Goal: Task Accomplishment & Management: Manage account settings

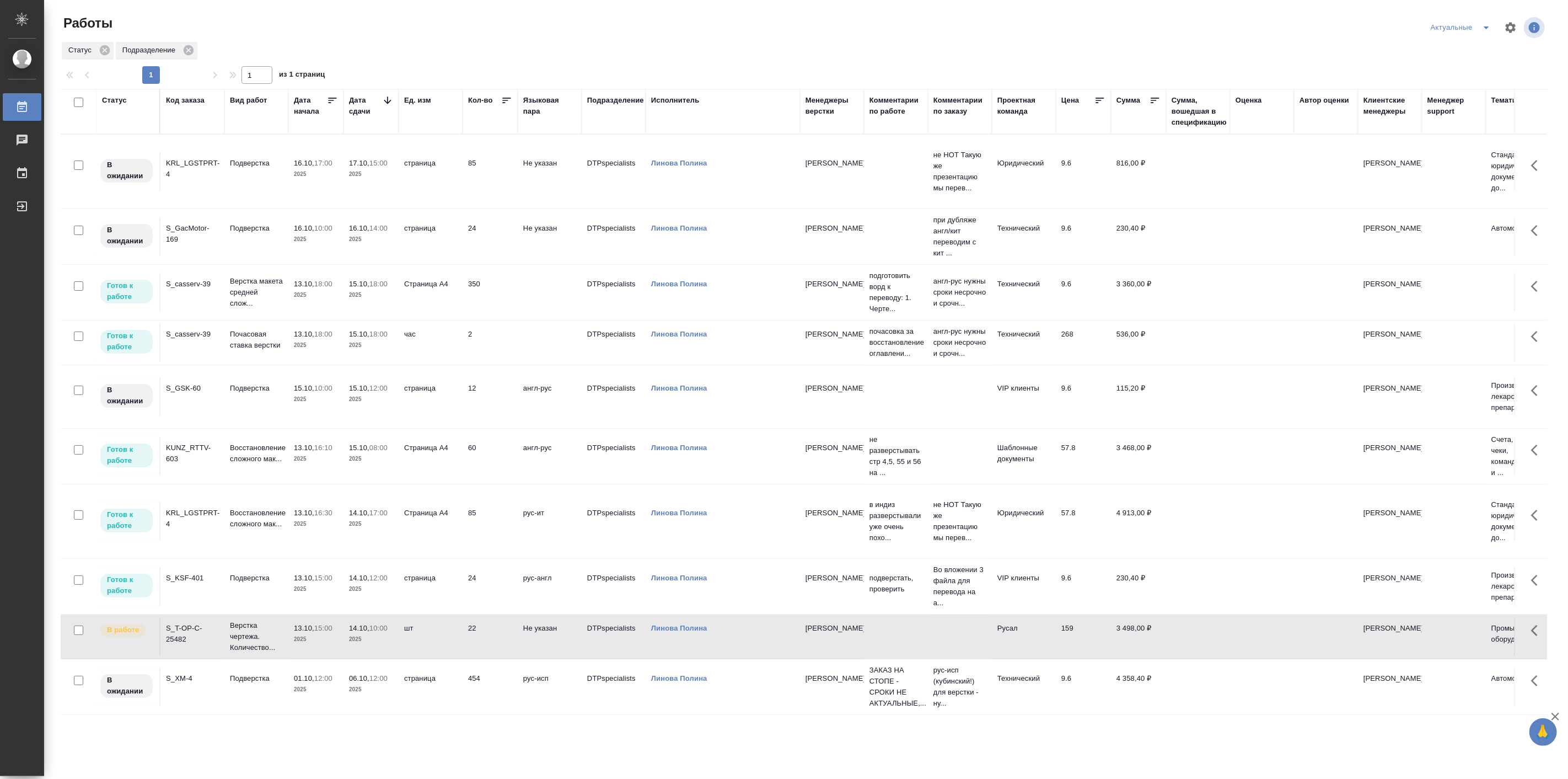
click at [331, 595] on p "2025" at bounding box center [315, 588] width 44 height 11
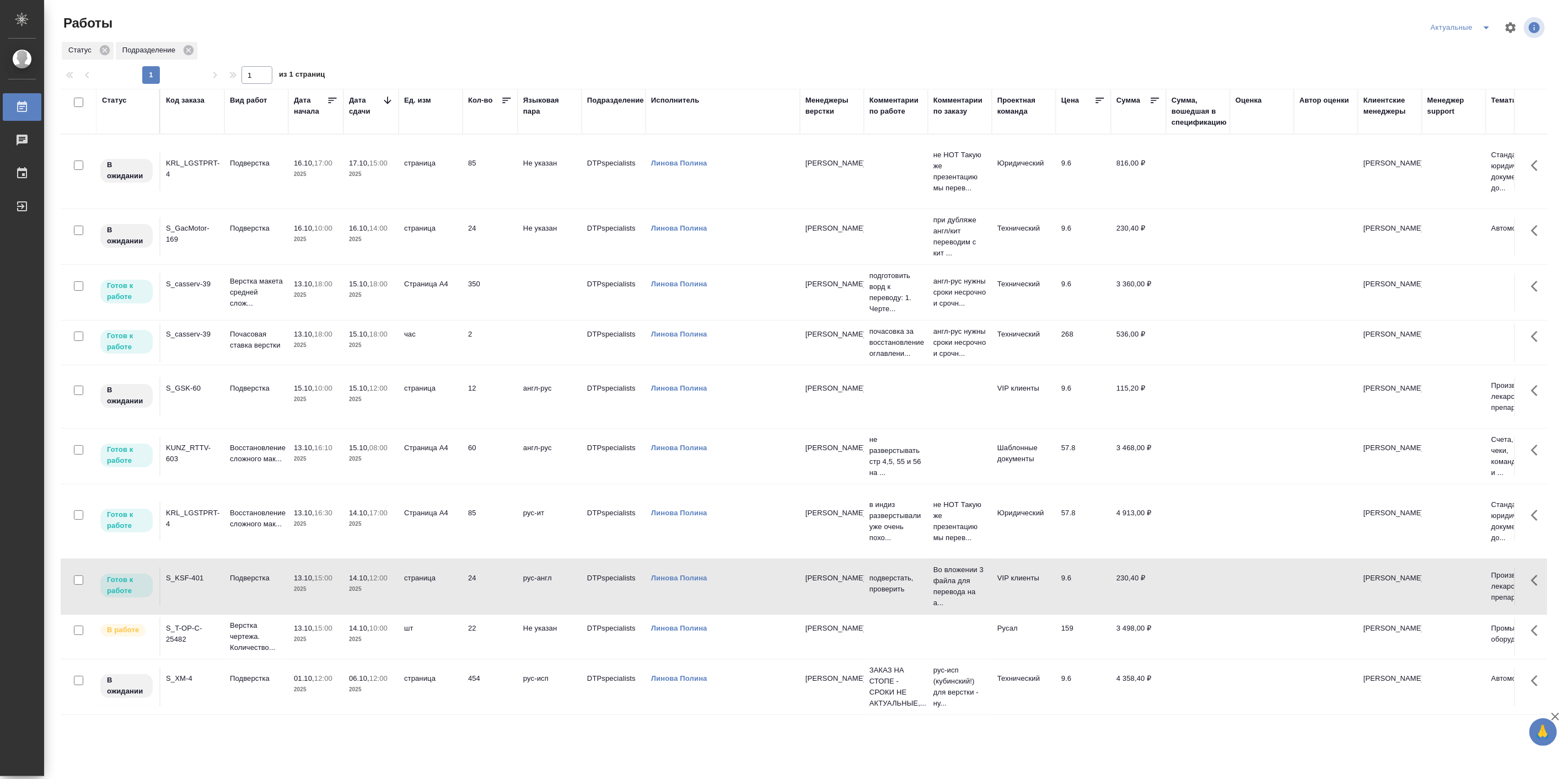
click at [331, 595] on p "2025" at bounding box center [315, 588] width 44 height 11
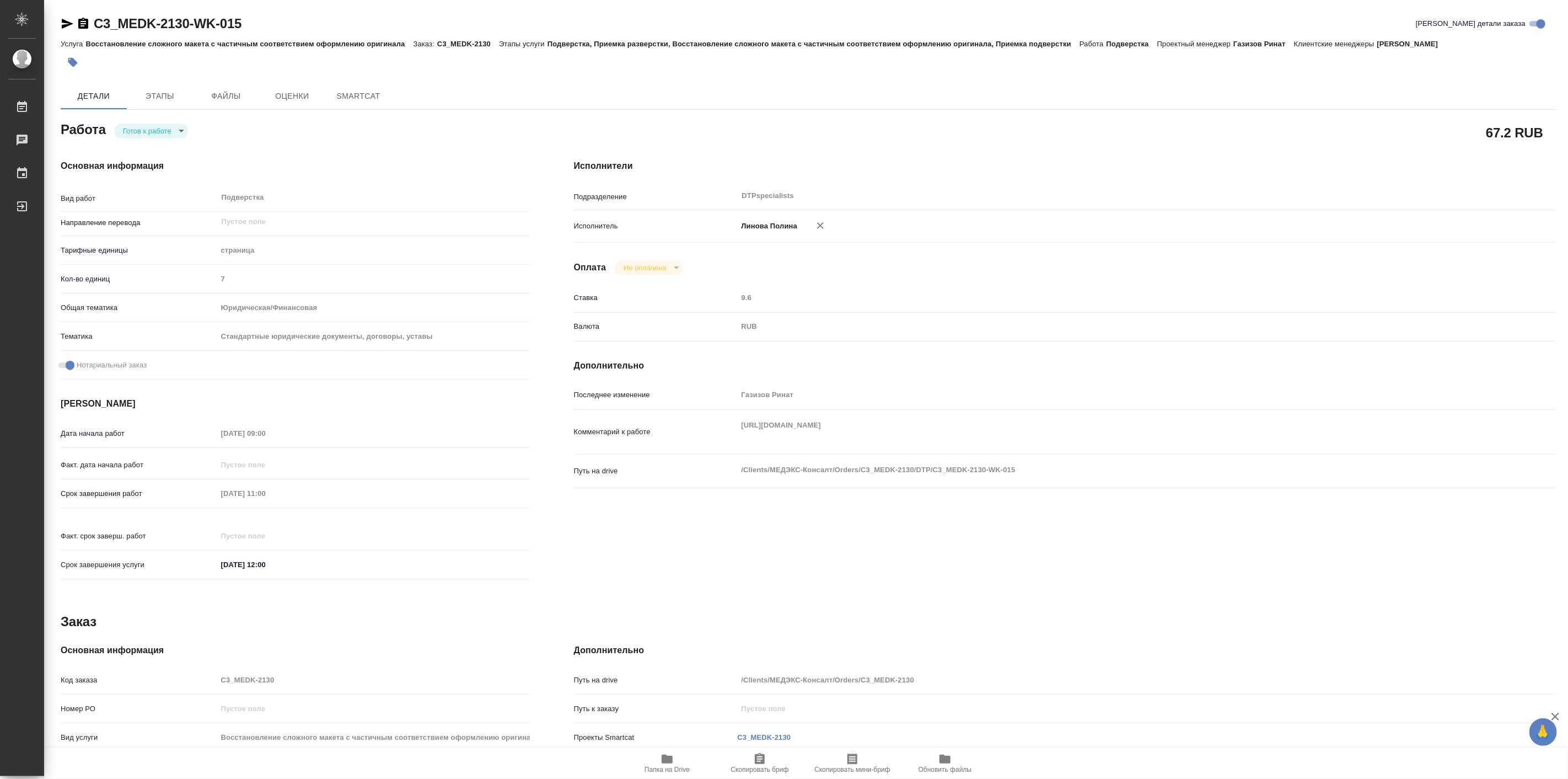
type textarea "x"
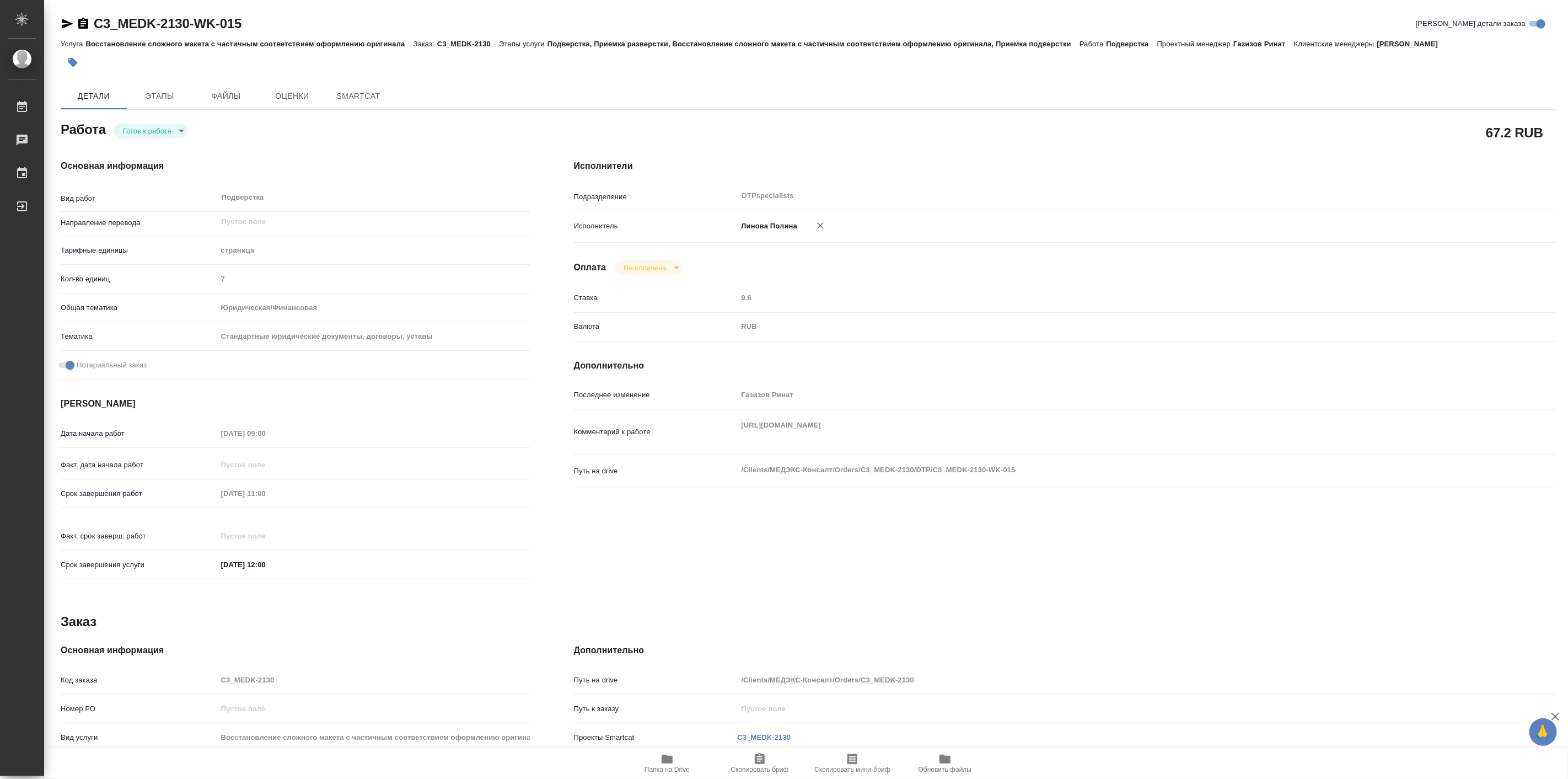
type textarea "x"
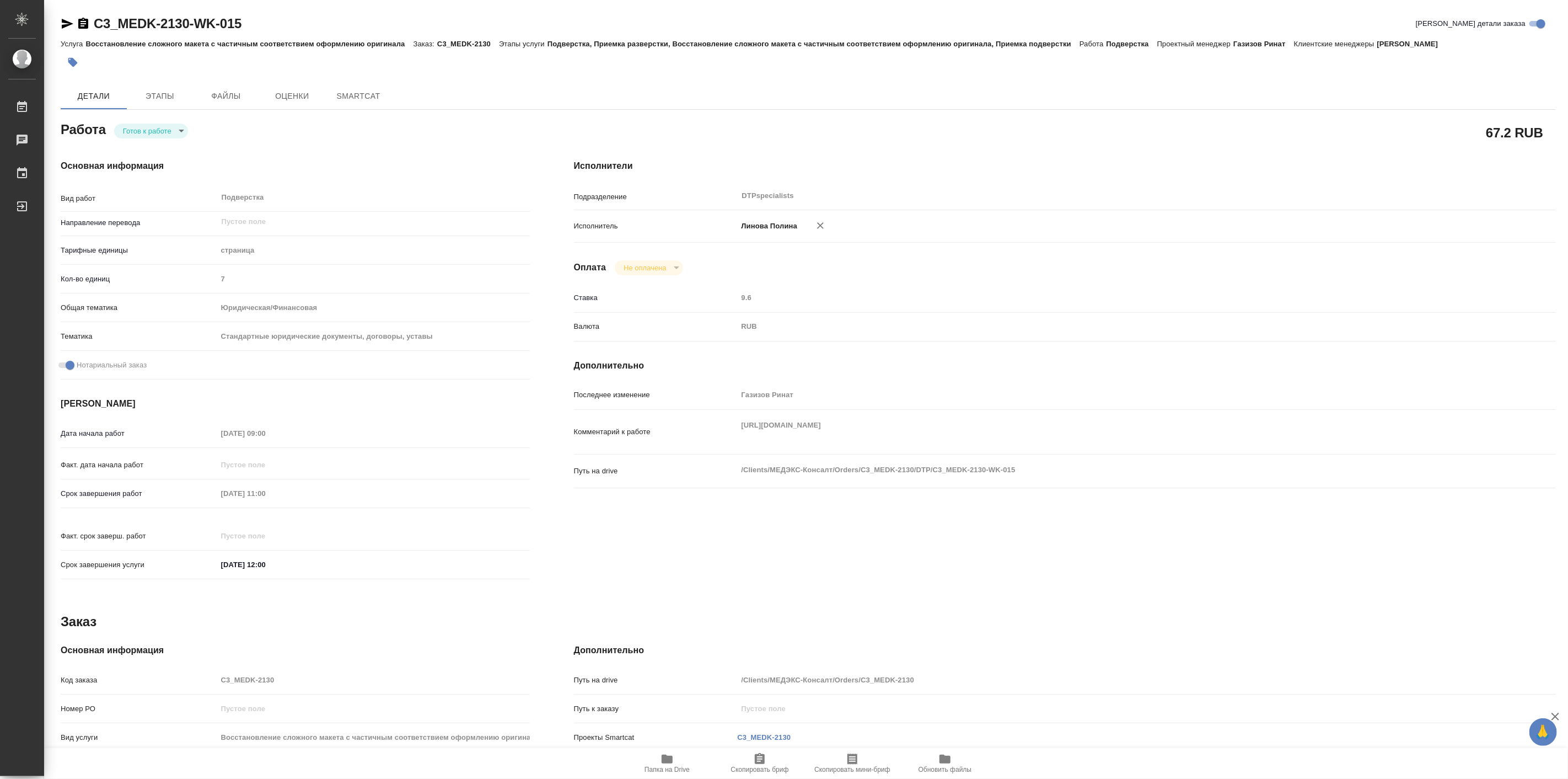
type textarea "x"
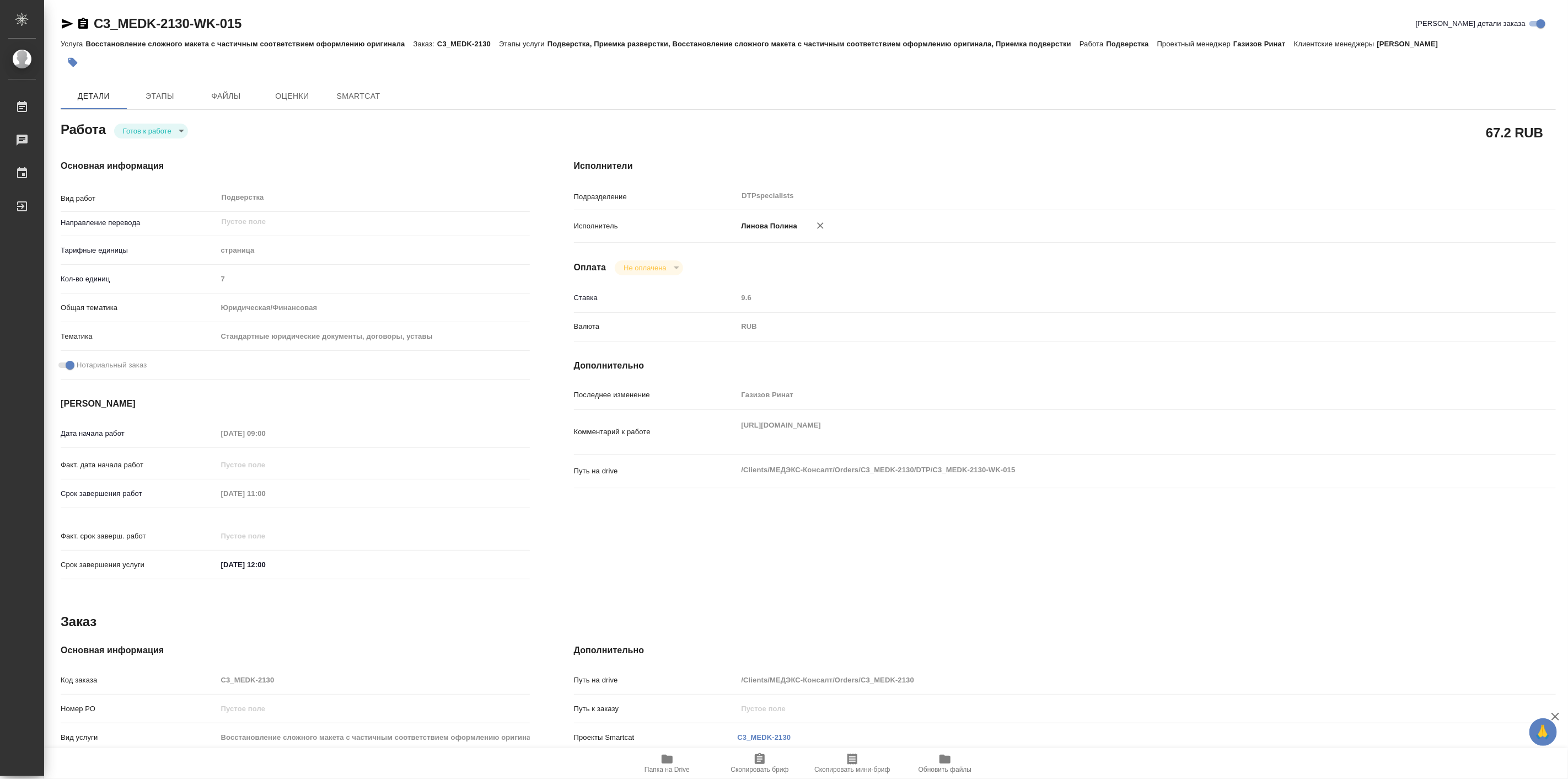
type textarea "x"
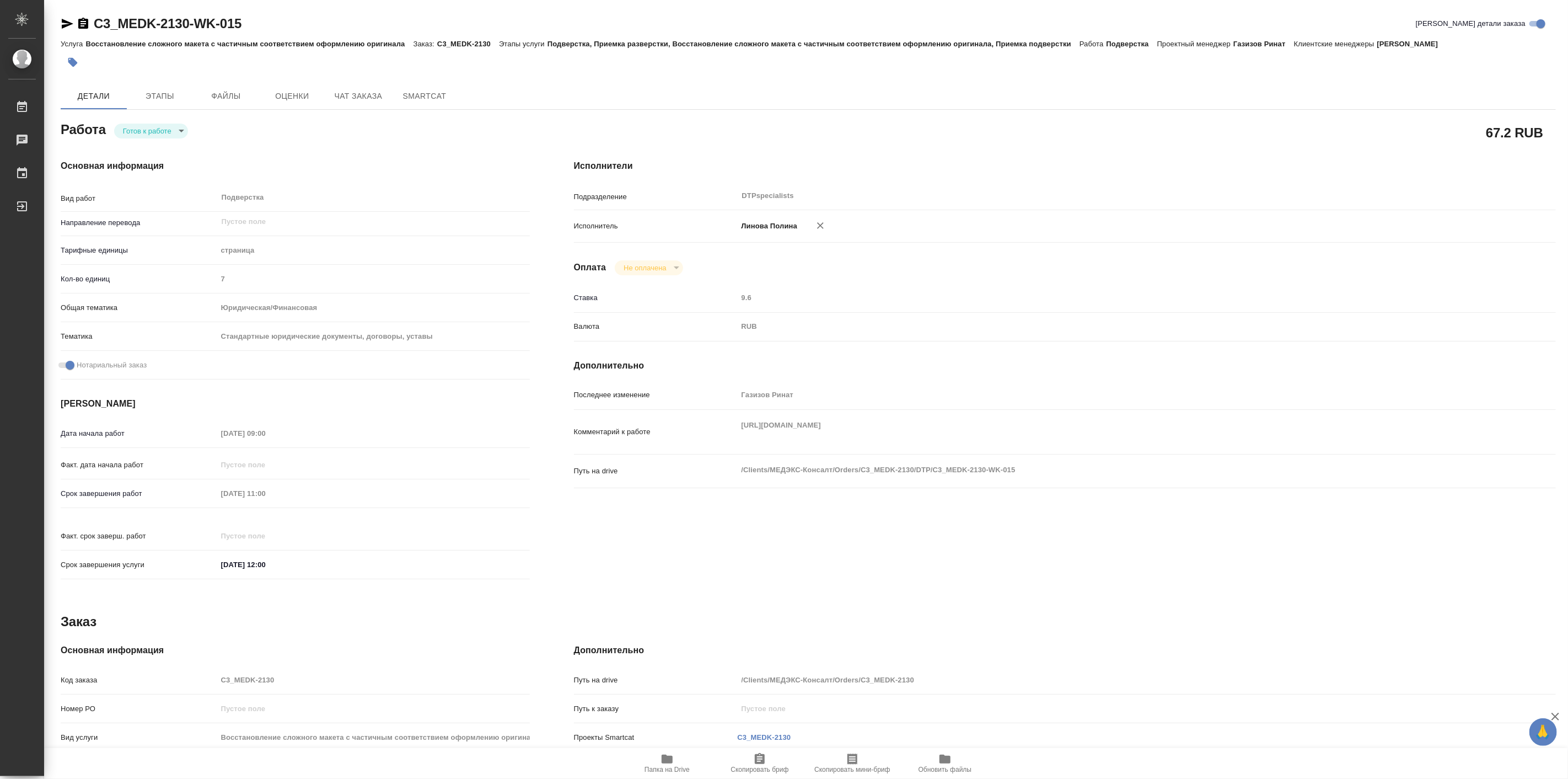
click at [156, 141] on div "Основная информация Вид работ Подверстка x ​ Направление перевода ​ Тарифные ед…" at bounding box center [295, 373] width 514 height 472
click at [152, 138] on div "Основная информация Вид работ Подверстка x ​ Направление перевода ​ Тарифные ед…" at bounding box center [295, 373] width 514 height 472
type textarea "x"
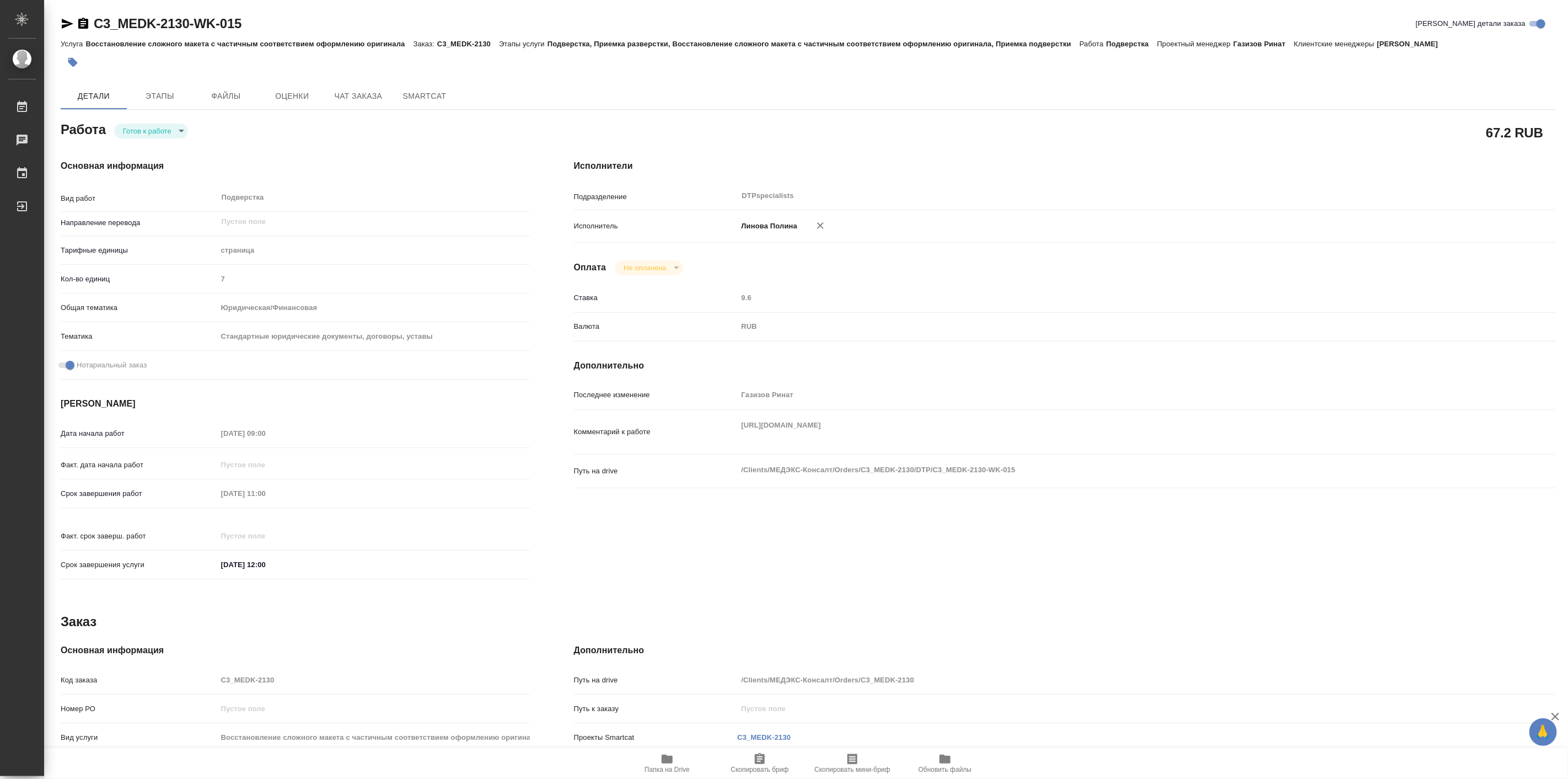
type textarea "x"
click at [148, 130] on body "🙏 .cls-1 fill:#fff; AWATERA Linova Polina Работы Чаты График Выйти C3_MEDK-2130…" at bounding box center [784, 390] width 1568 height 779
click at [149, 132] on button "В работе" at bounding box center [141, 130] width 37 height 12
type textarea "x"
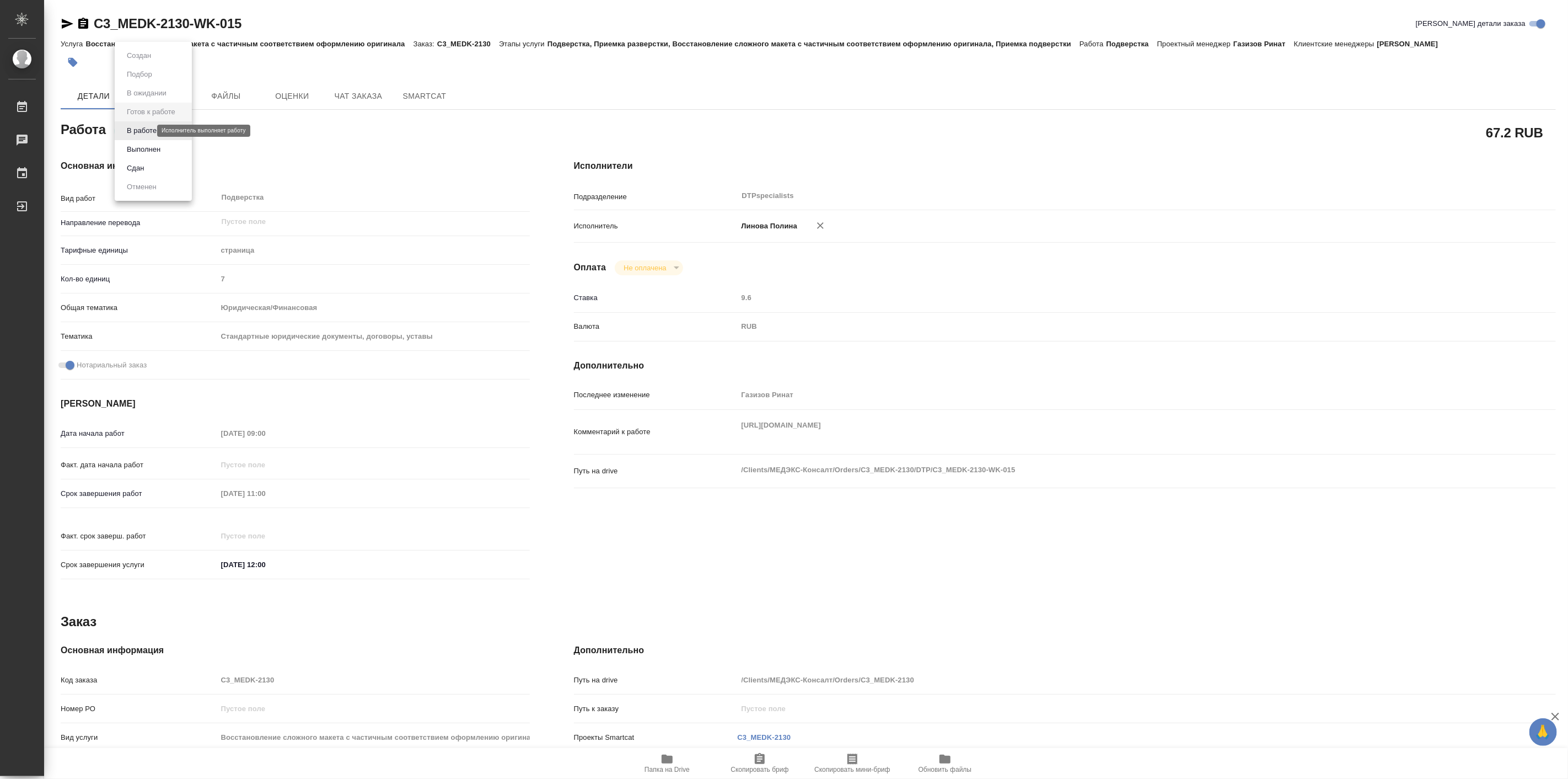
type textarea "x"
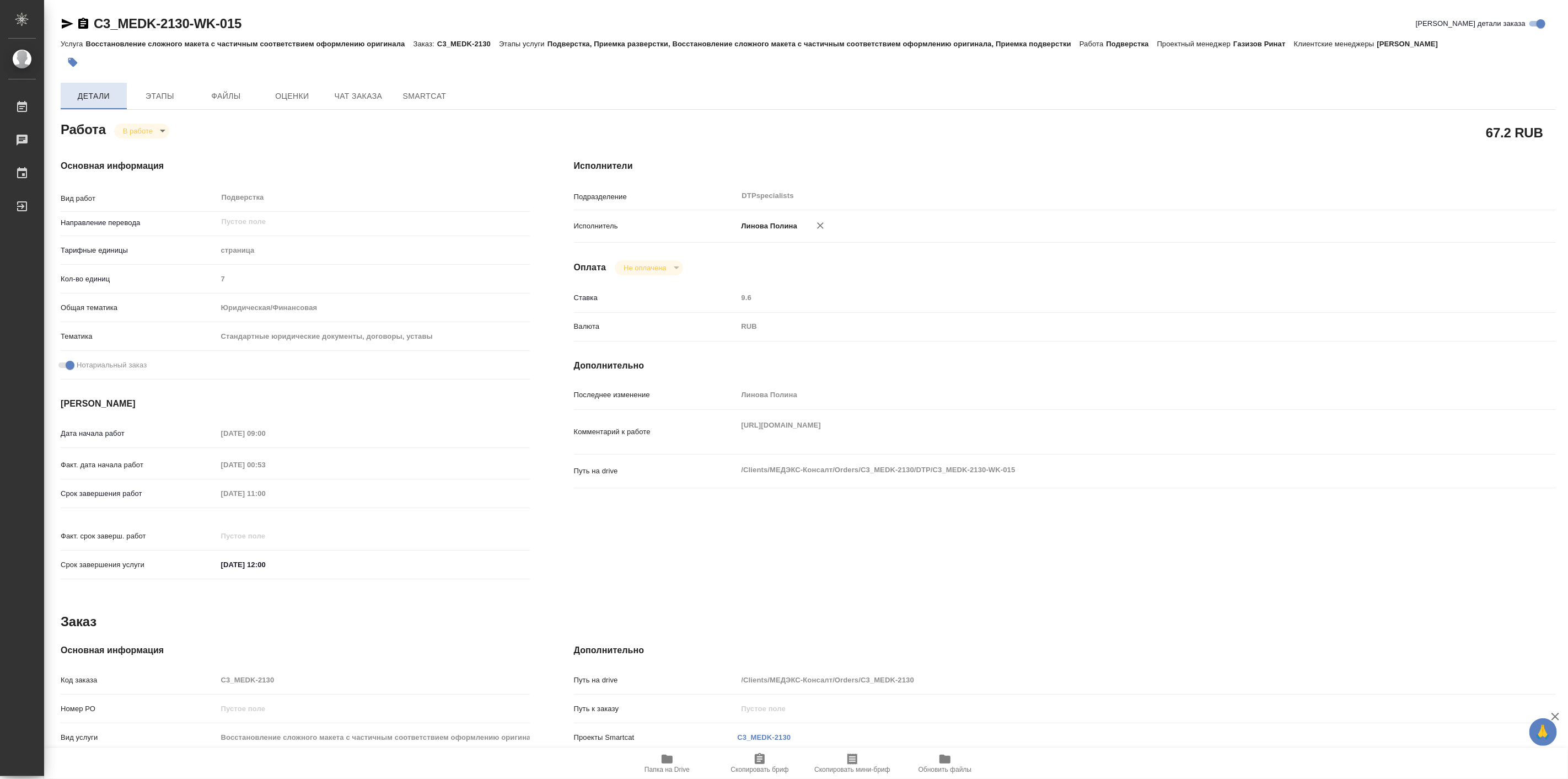
type textarea "x"
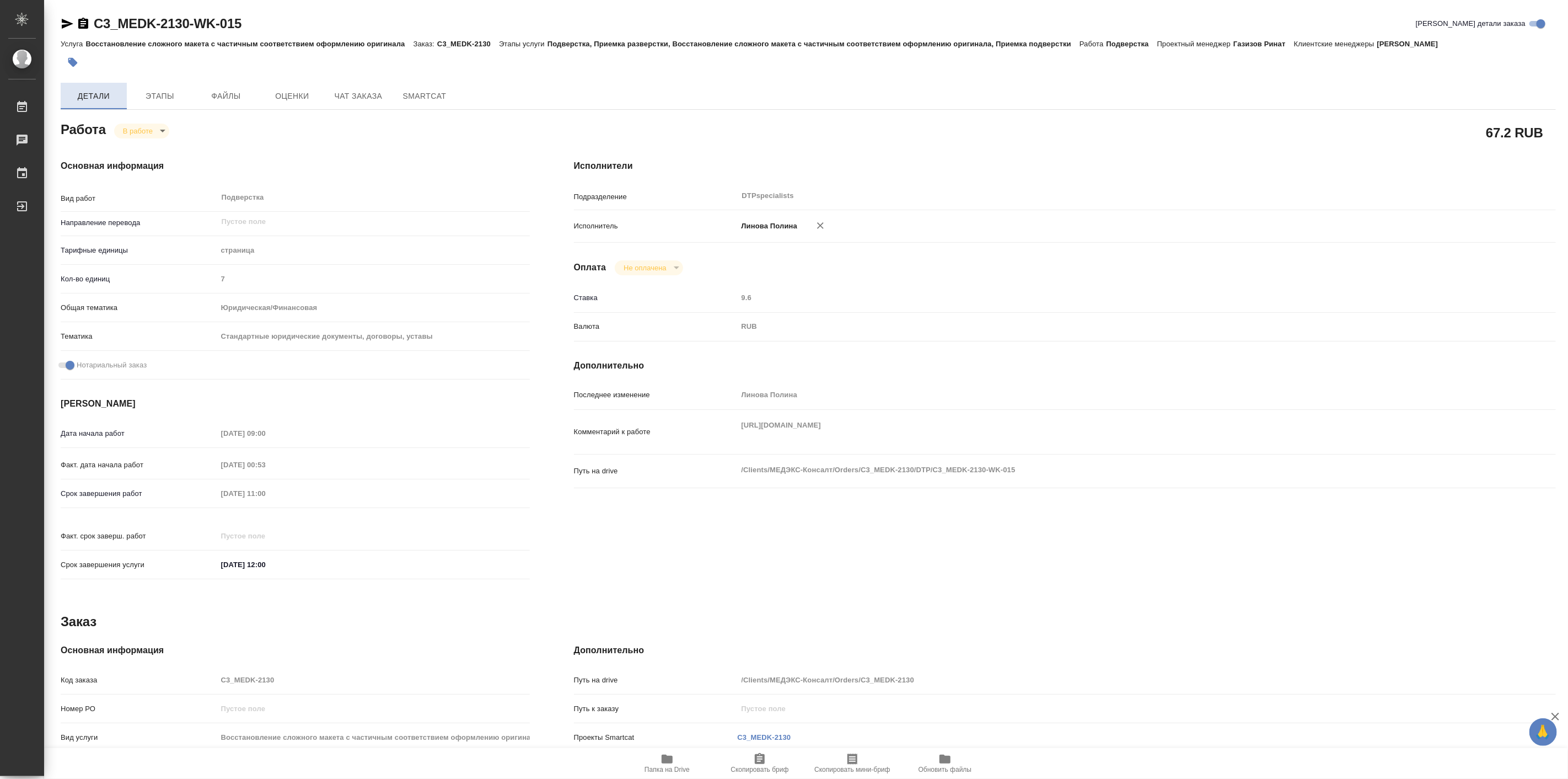
type textarea "x"
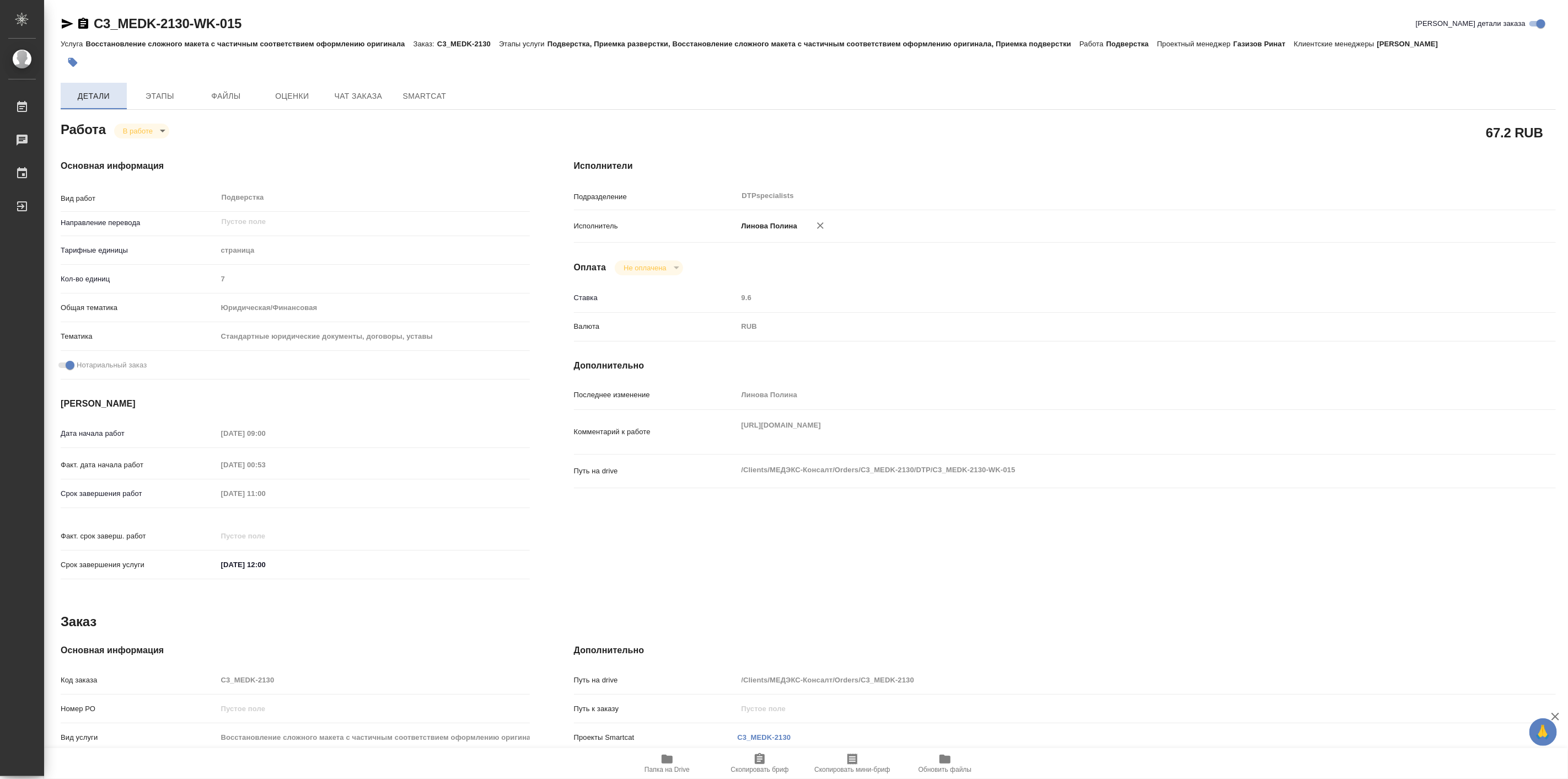
type textarea "x"
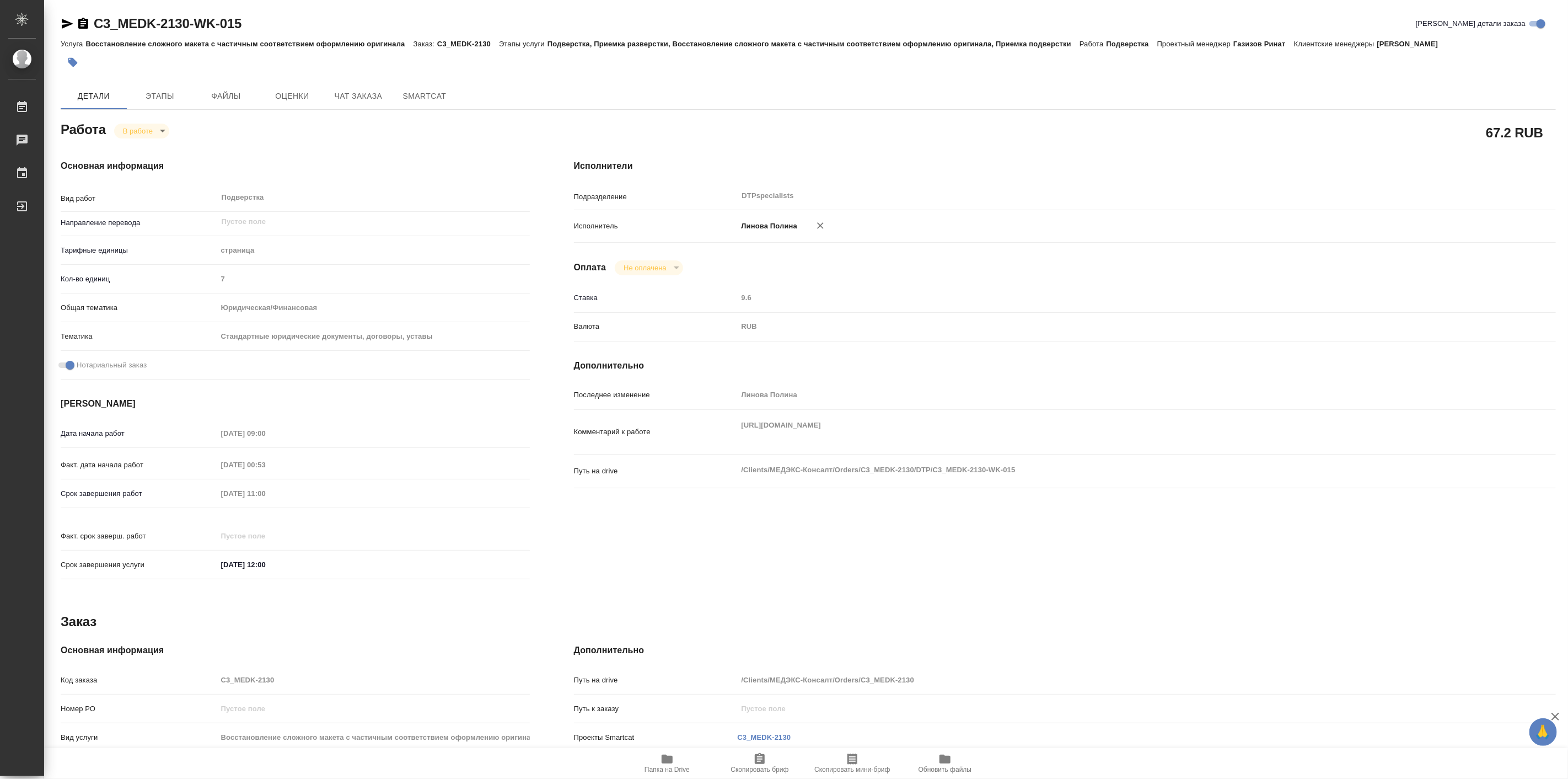
type textarea "x"
click at [656, 758] on span "Папка на Drive" at bounding box center [667, 762] width 79 height 21
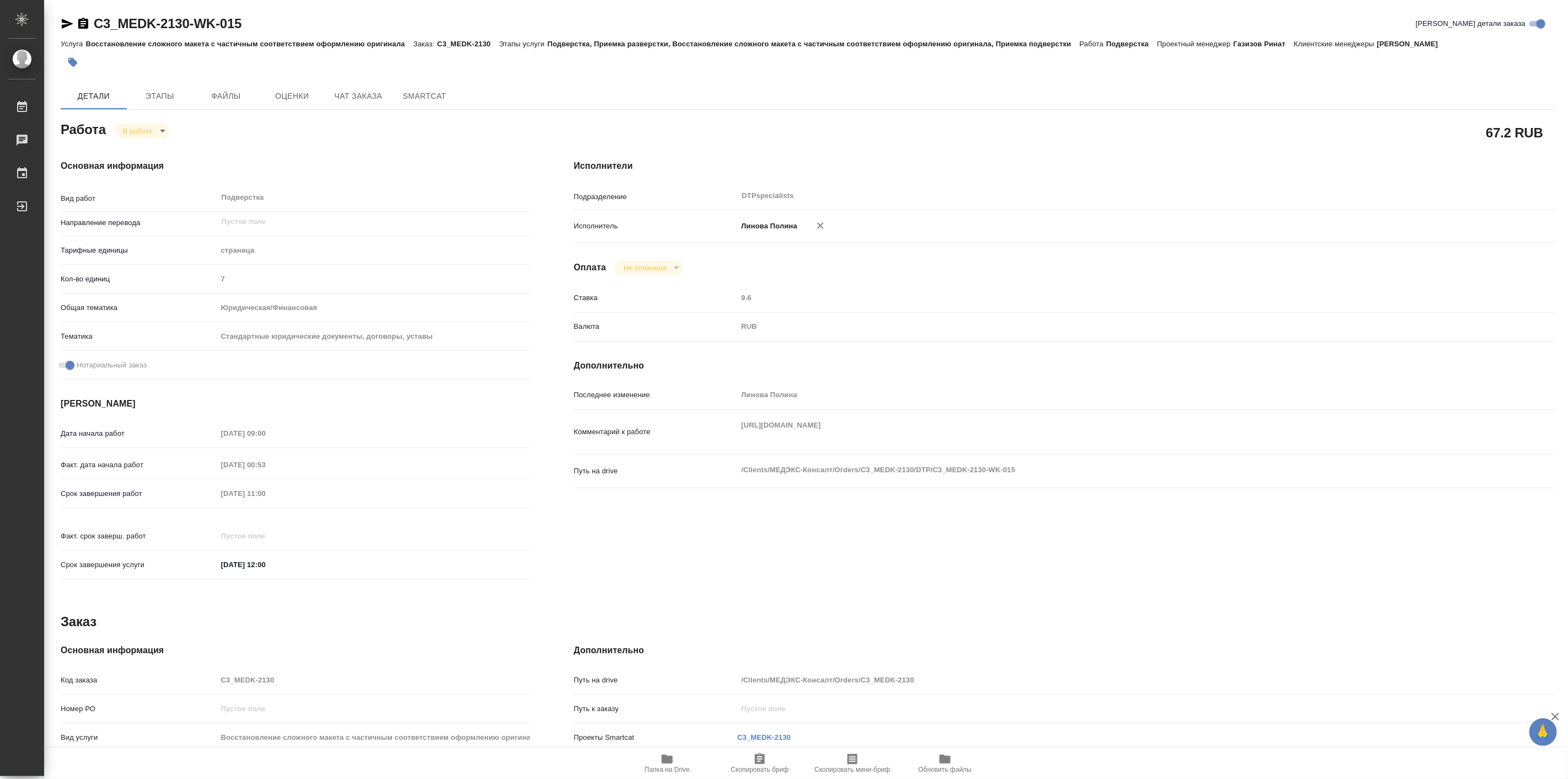
click at [135, 132] on body "🙏 .cls-1 fill:#fff; AWATERA Linova Polina Работы 0 Чаты График Выйти C3_MEDK-21…" at bounding box center [784, 390] width 1568 height 779
click at [158, 152] on button "Выполнен" at bounding box center [143, 149] width 41 height 12
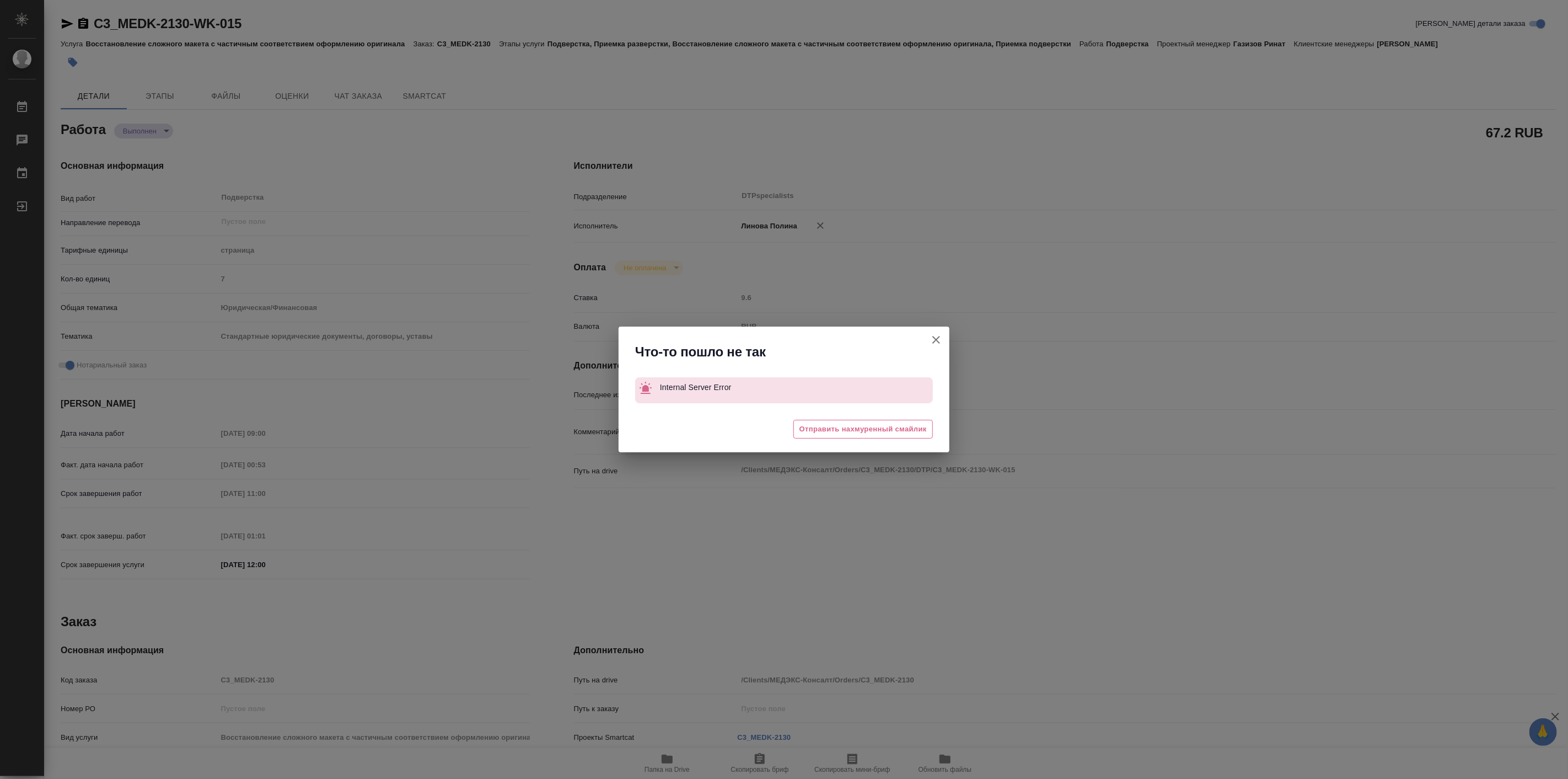
type textarea "x"
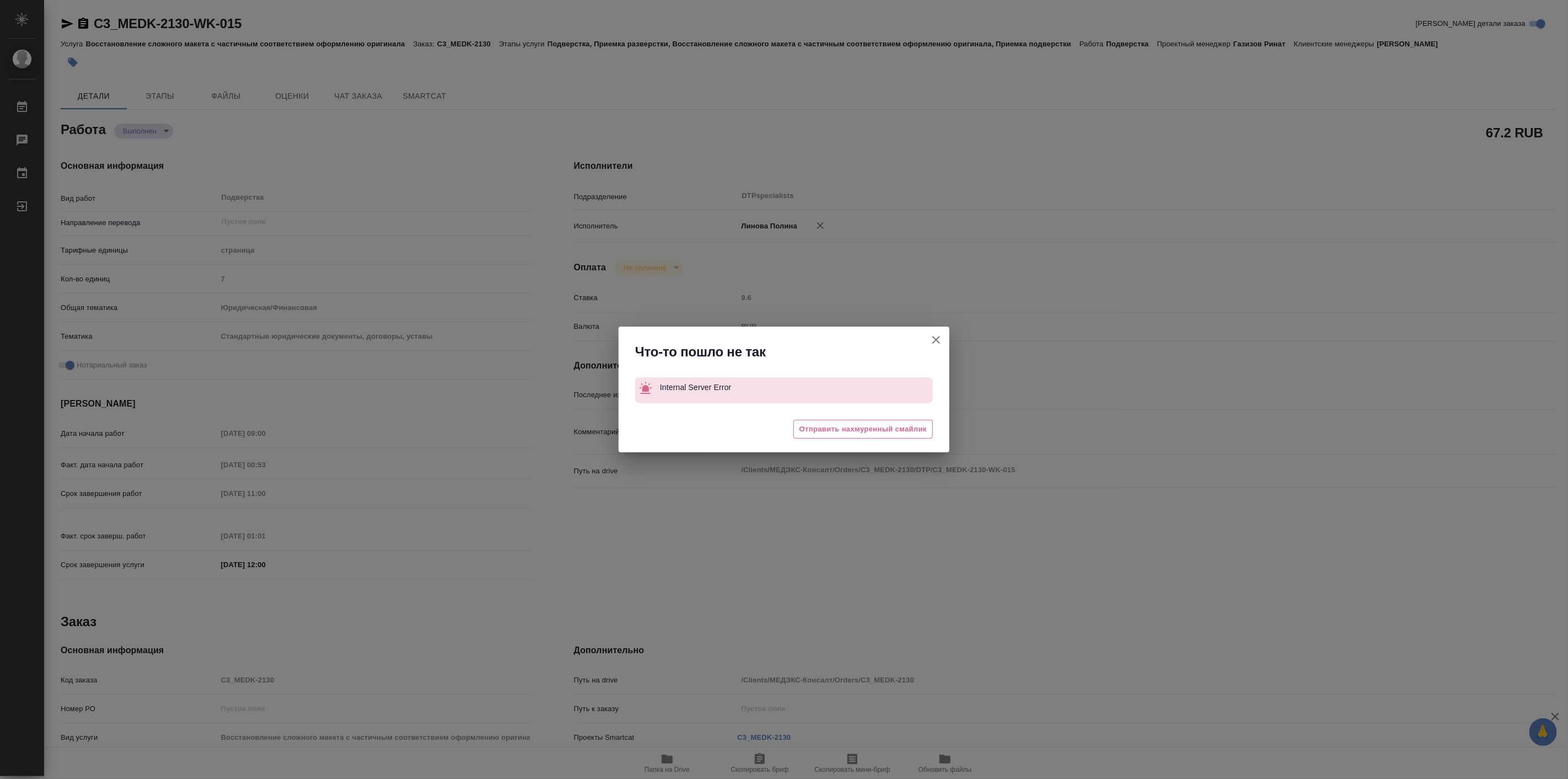
type textarea "x"
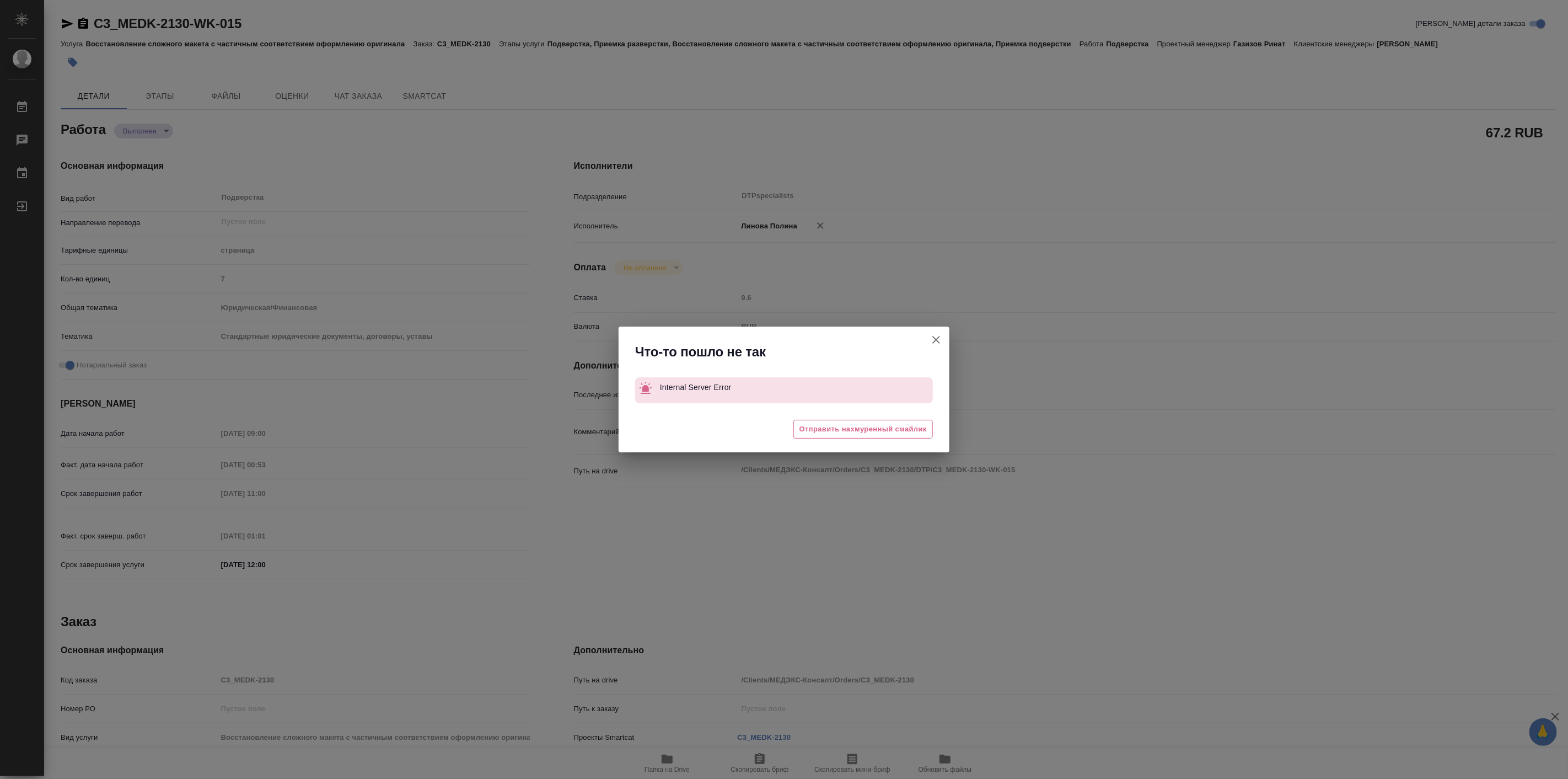
type textarea "x"
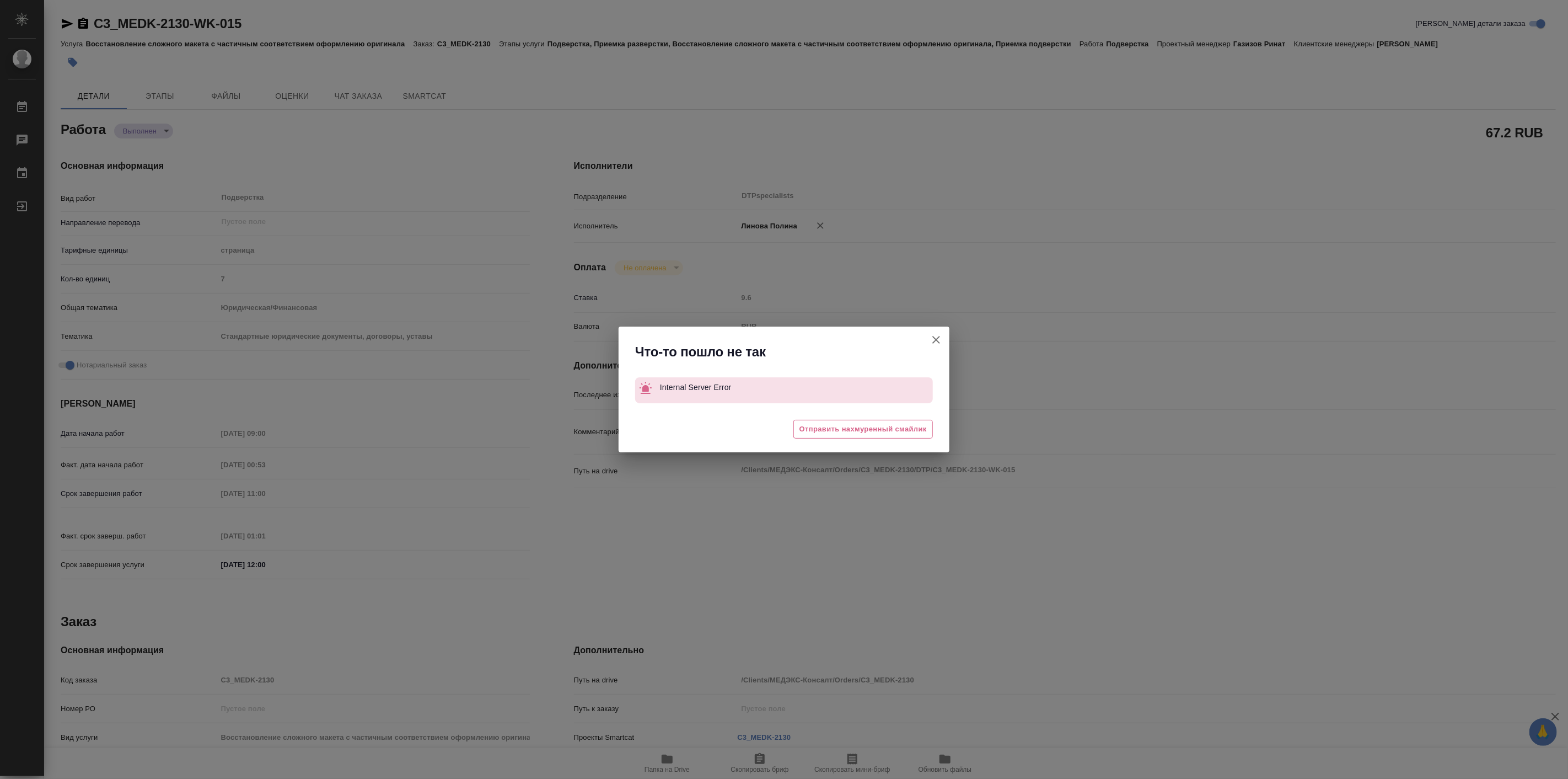
type textarea "x"
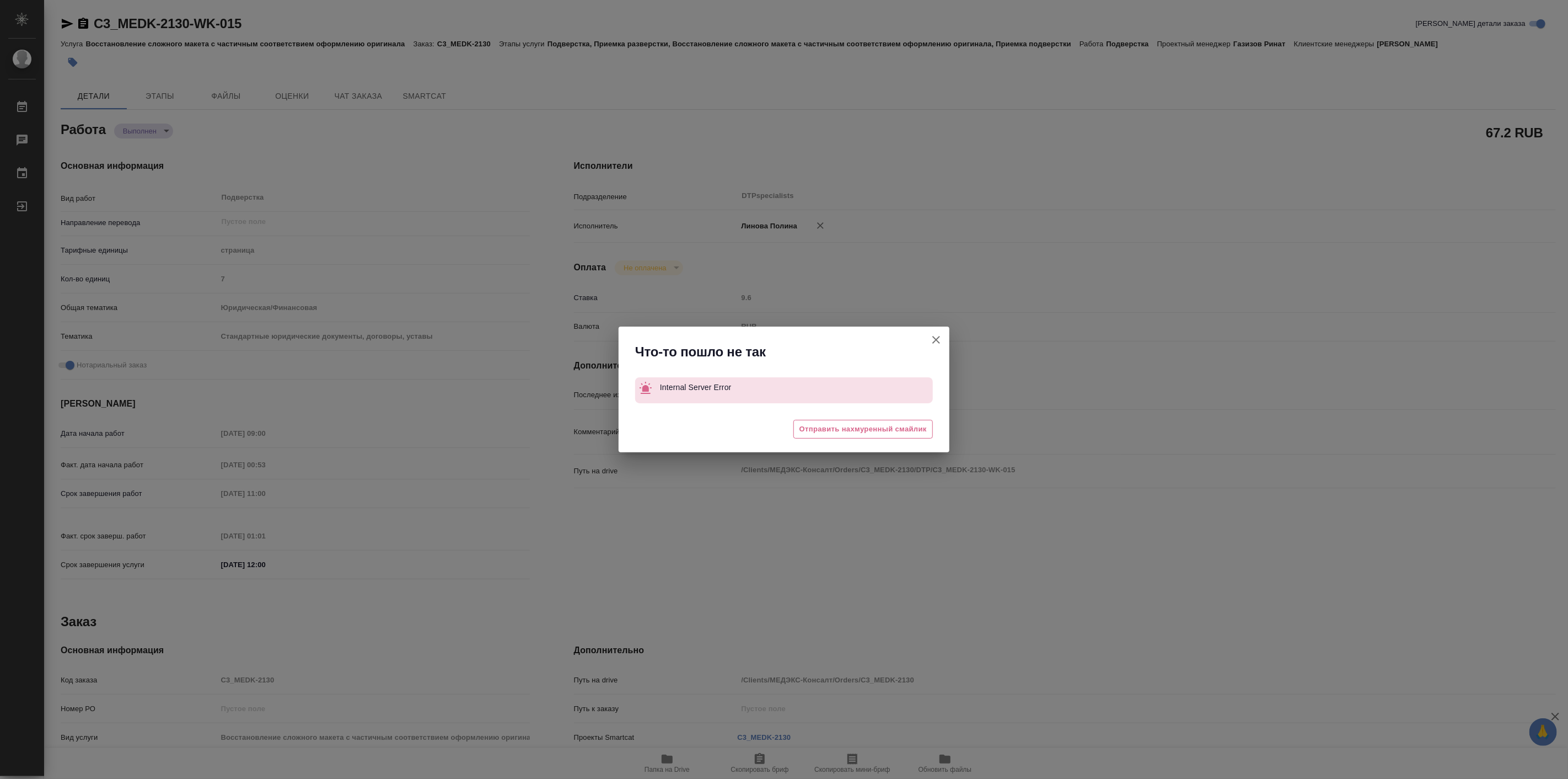
click at [937, 337] on icon "button" at bounding box center [936, 339] width 13 height 13
type textarea "x"
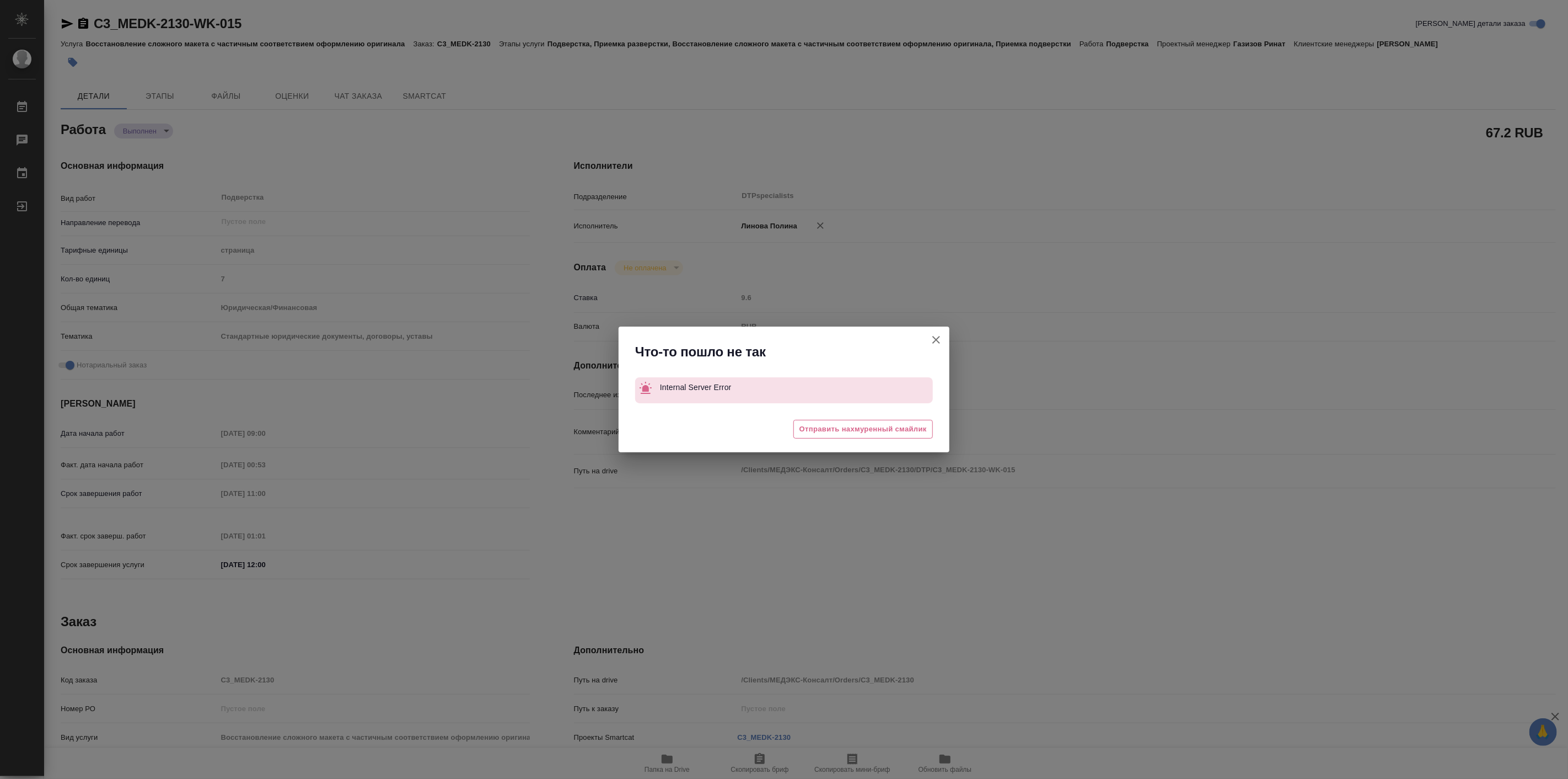
type textarea "x"
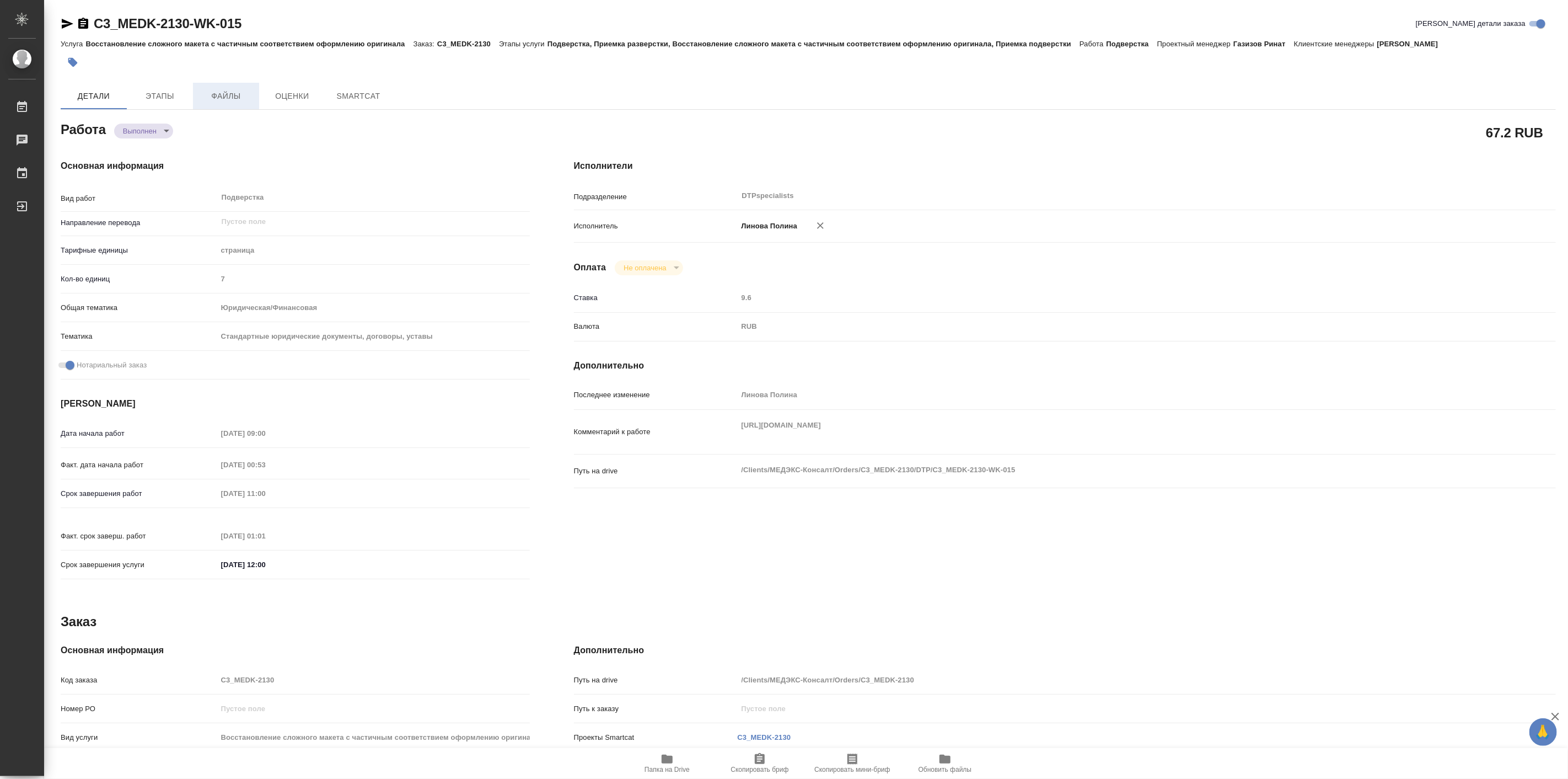
type textarea "x"
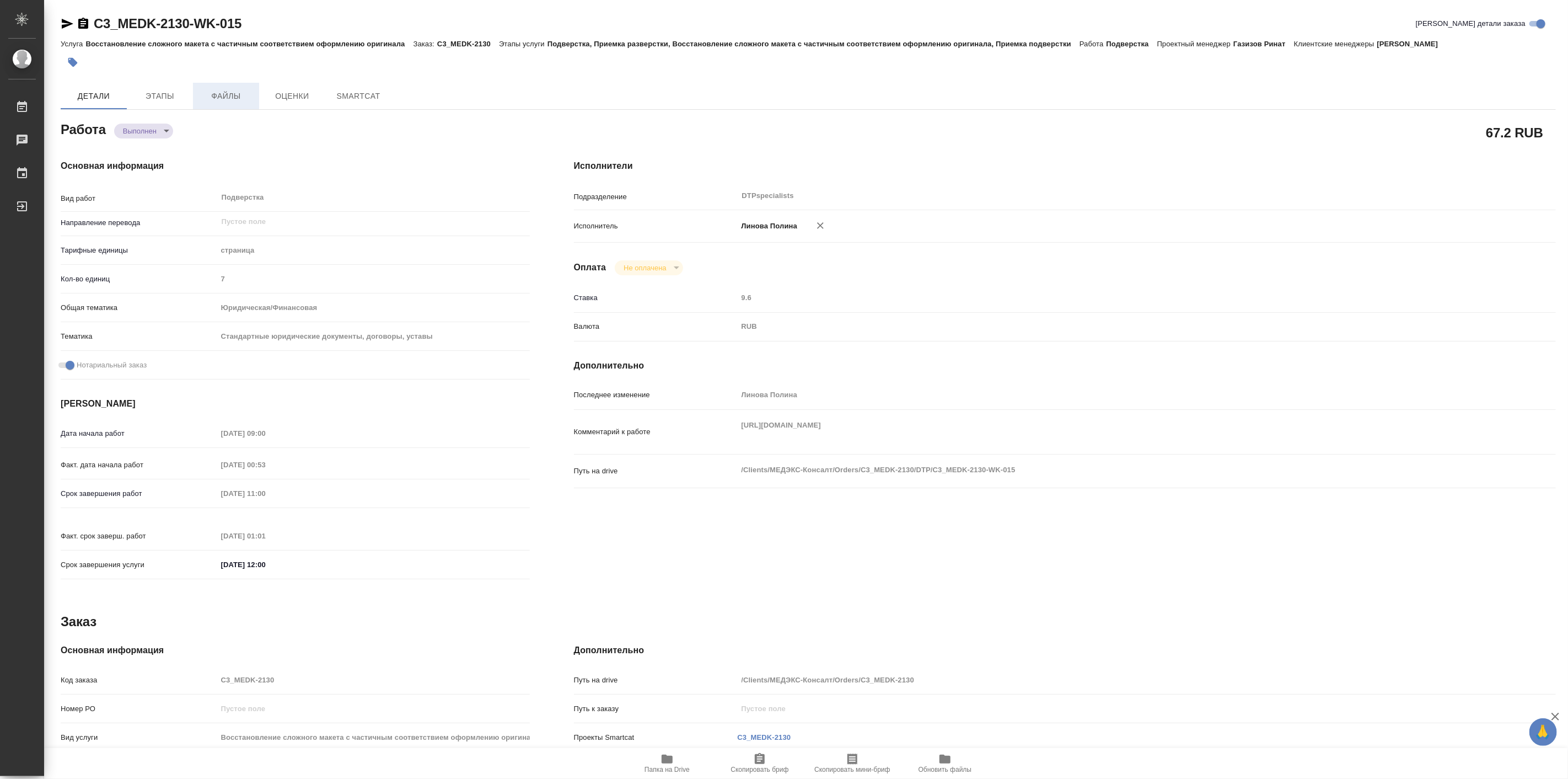
type textarea "x"
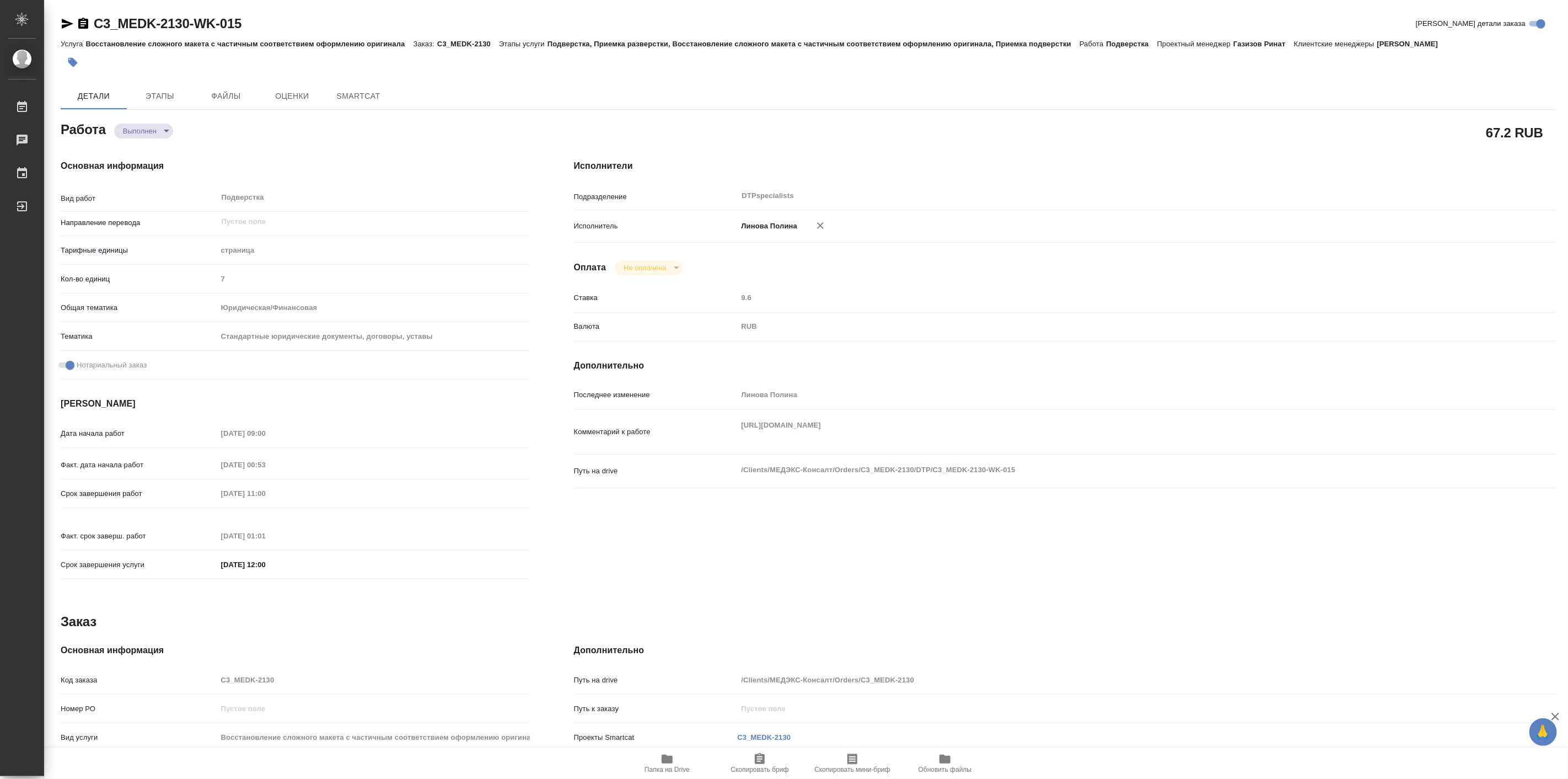
type textarea "x"
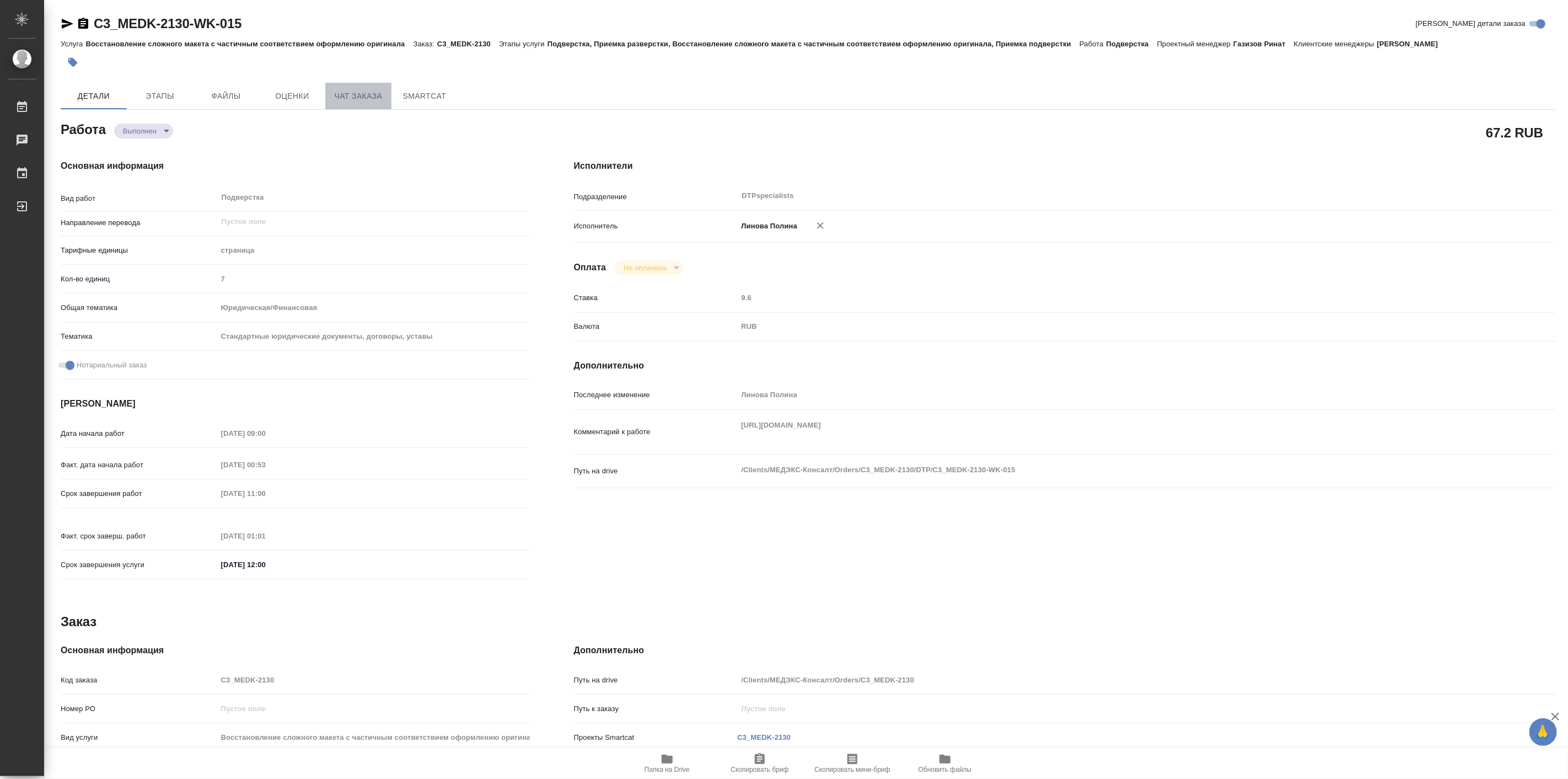
click at [351, 101] on span "Чат заказа" at bounding box center [359, 96] width 53 height 14
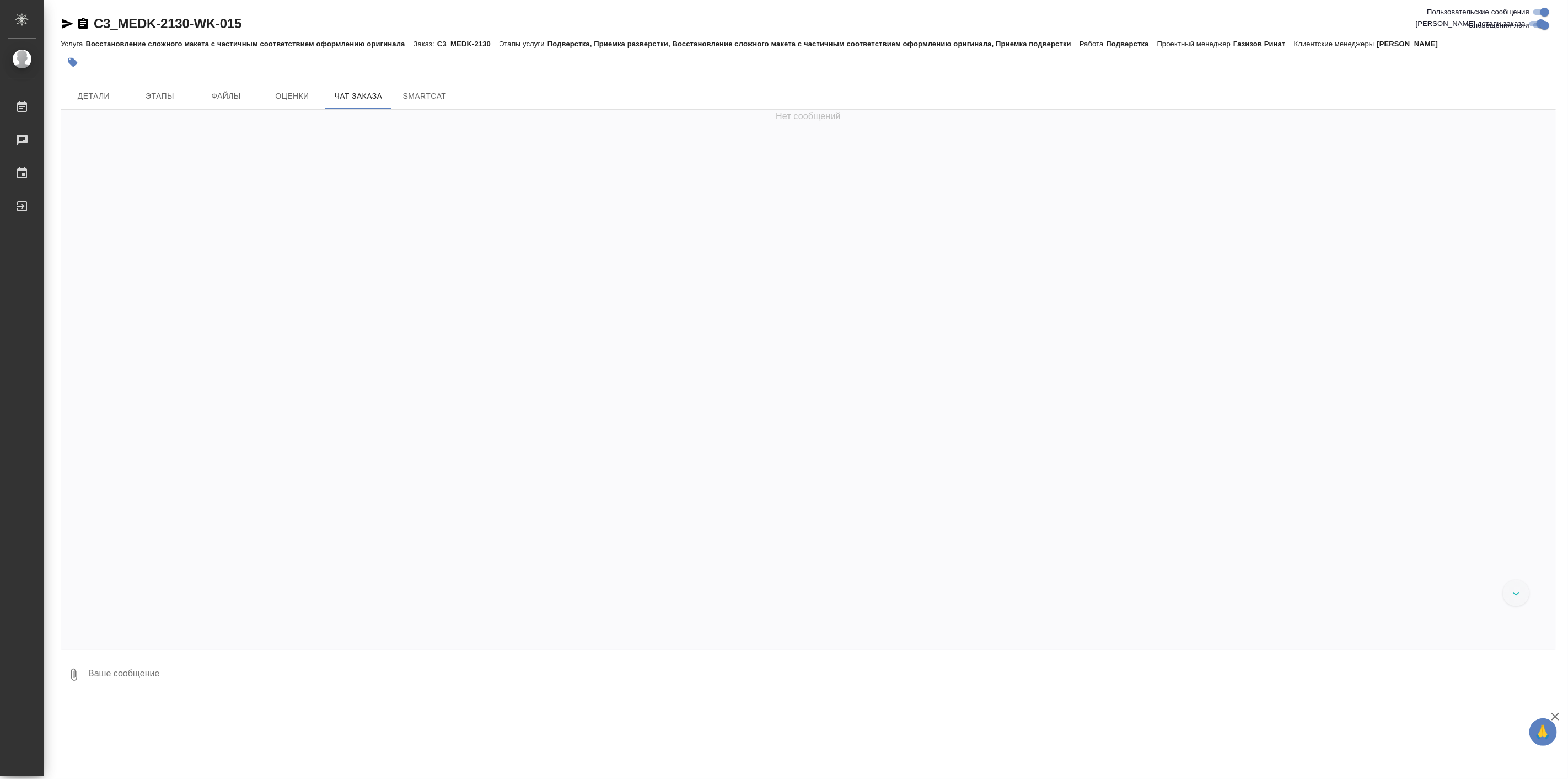
scroll to position [9860, 0]
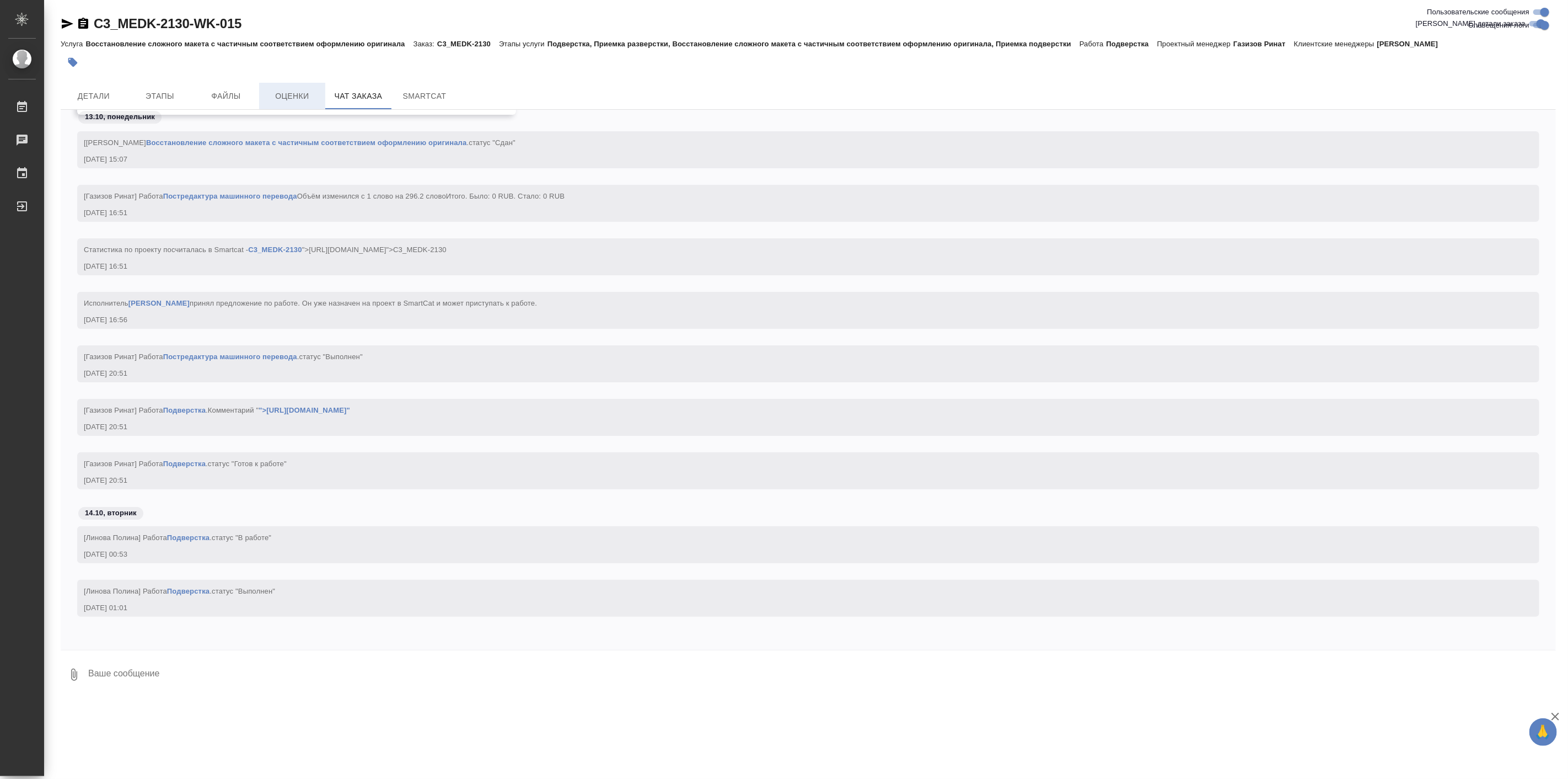
click at [290, 101] on span "Оценки" at bounding box center [292, 96] width 53 height 14
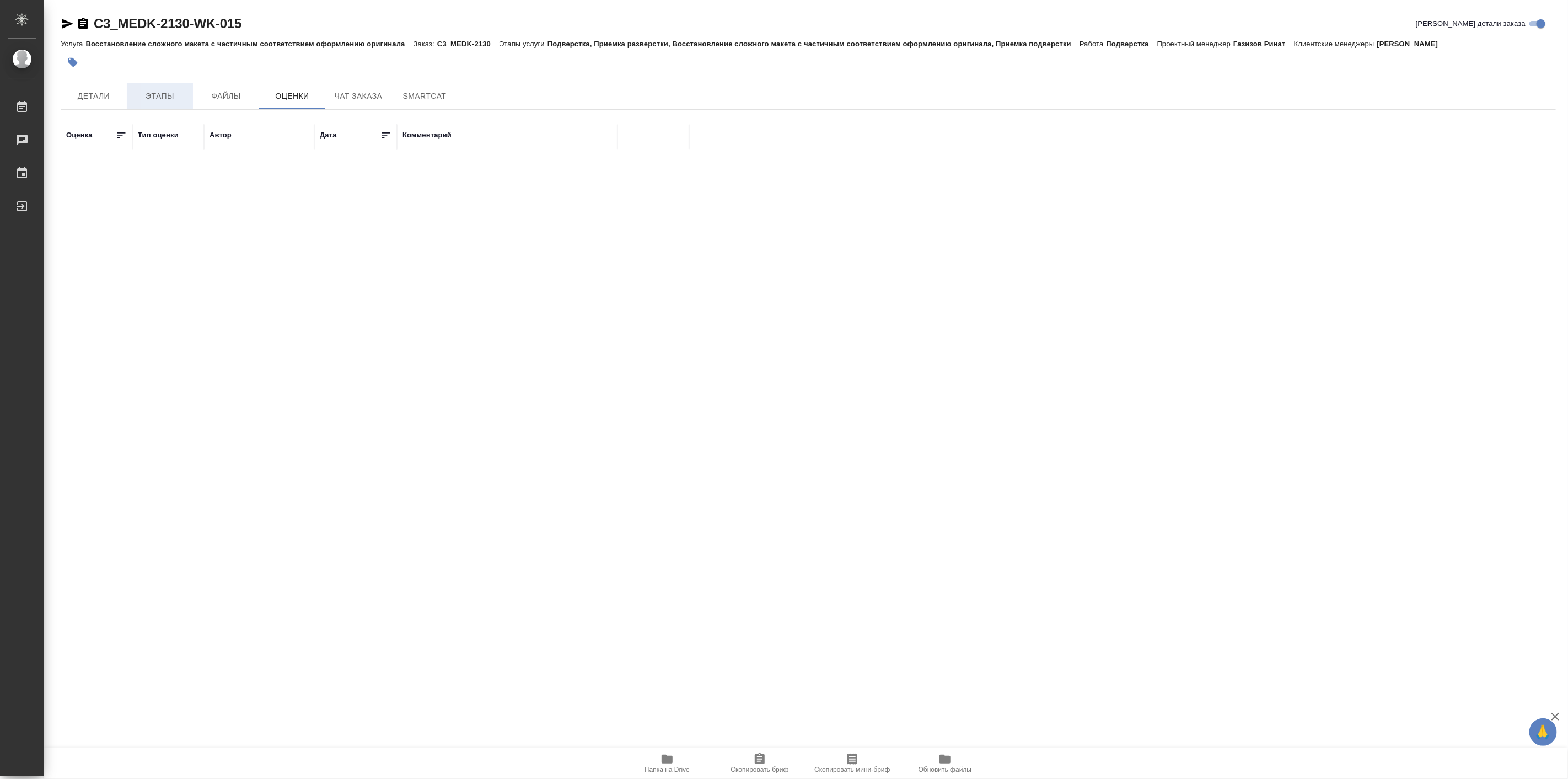
click at [167, 89] on span "Этапы" at bounding box center [160, 96] width 53 height 14
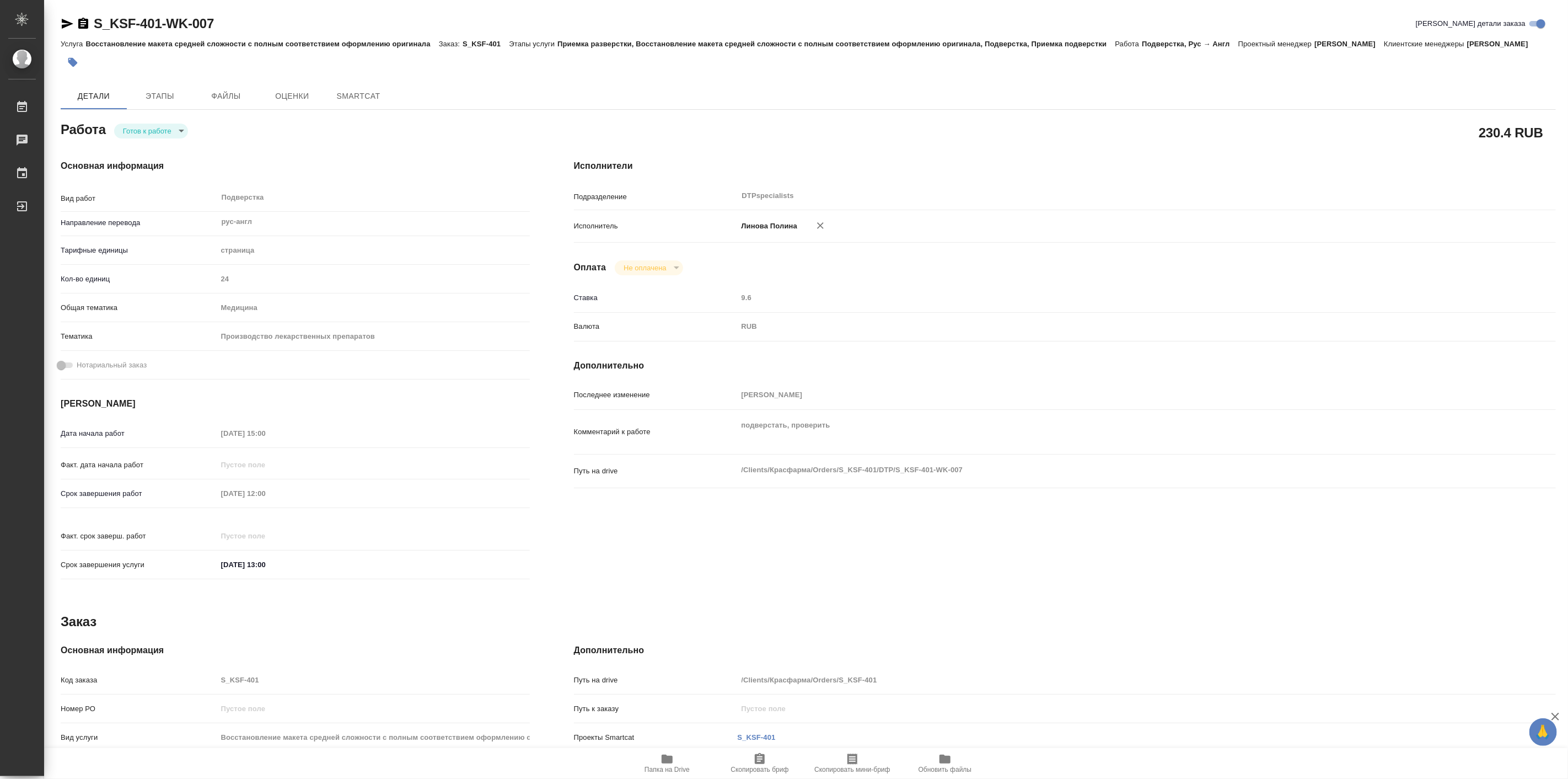
type textarea "x"
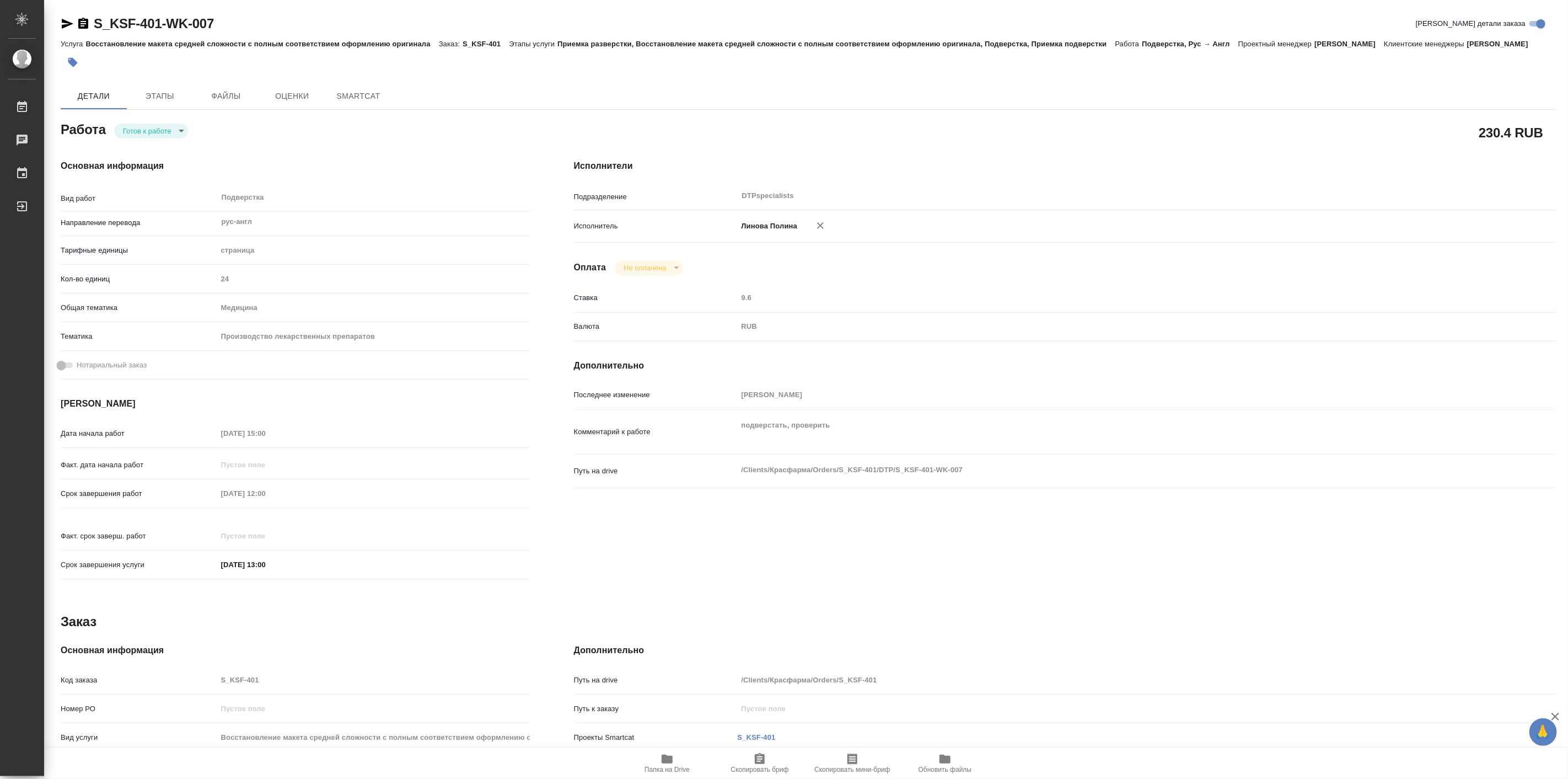
type textarea "x"
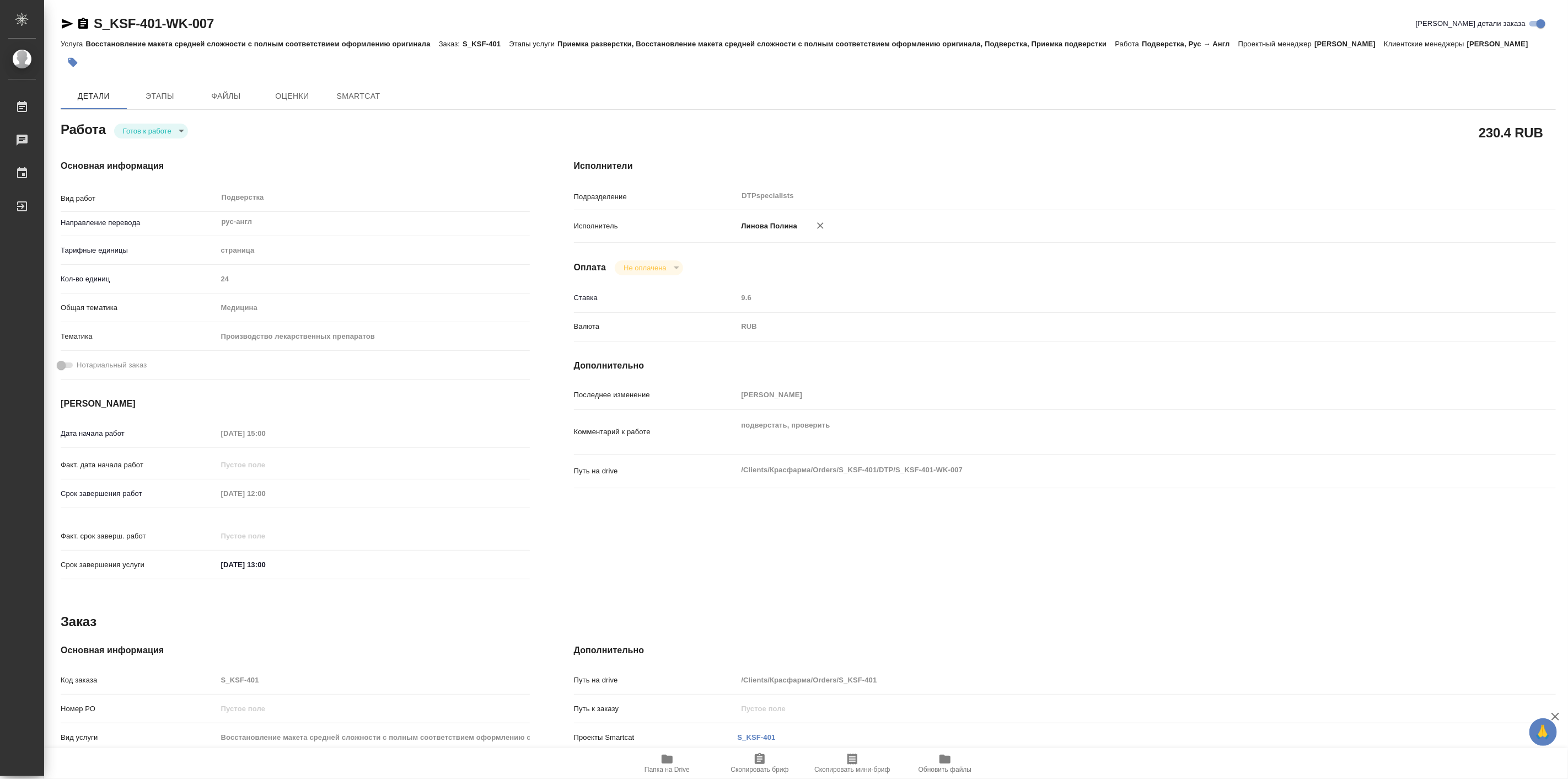
type textarea "x"
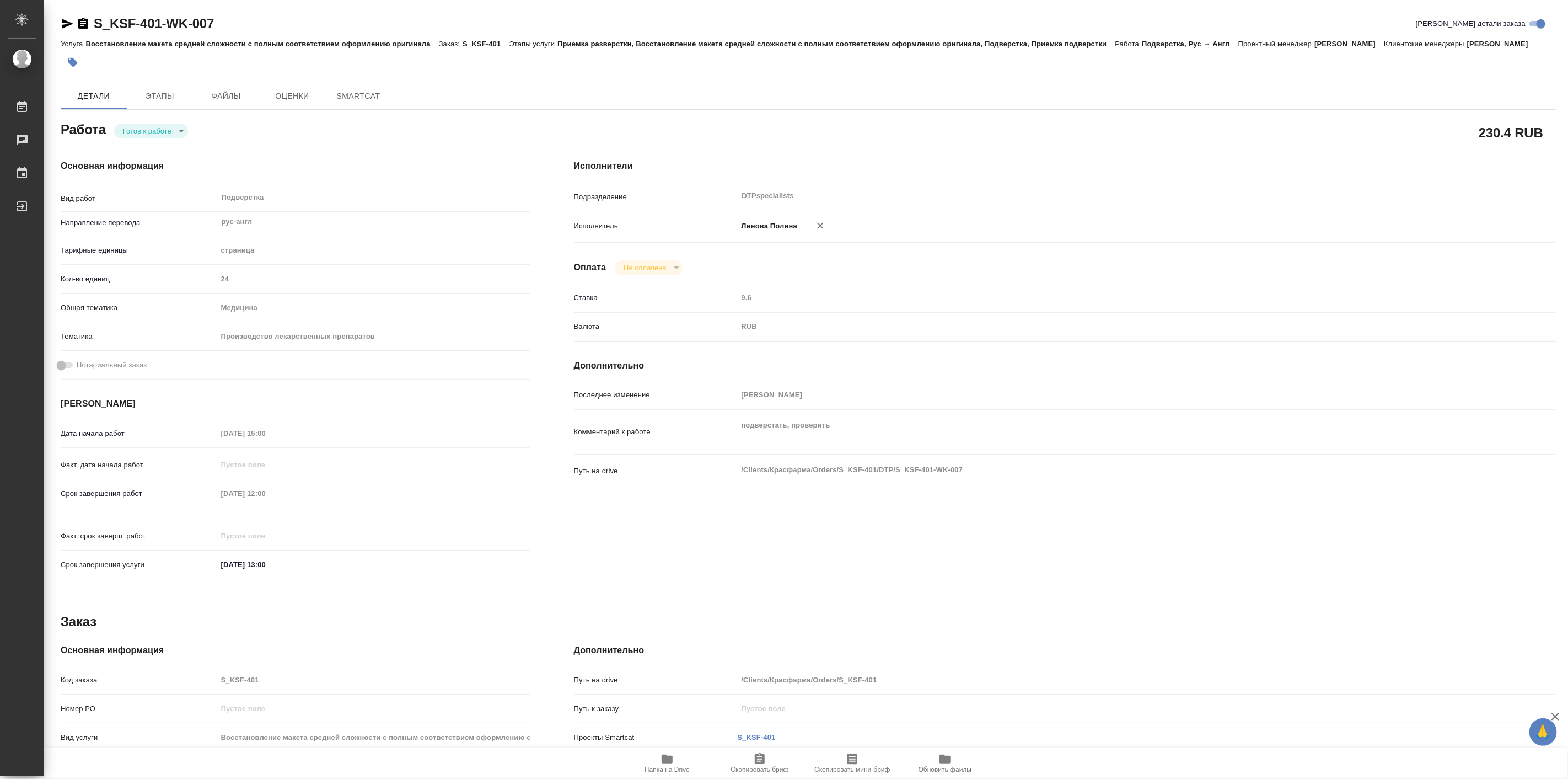
type textarea "x"
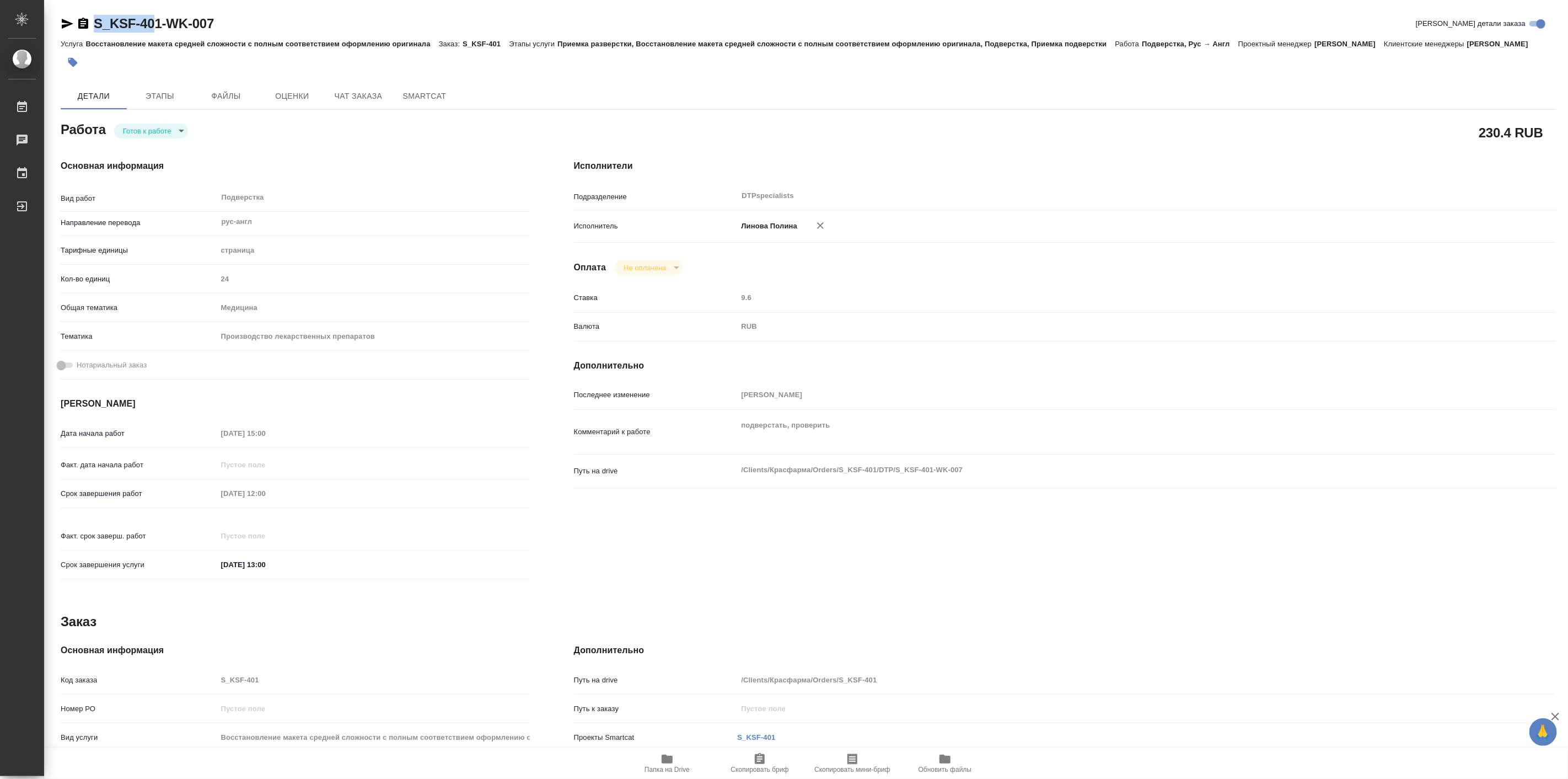
type textarea "x"
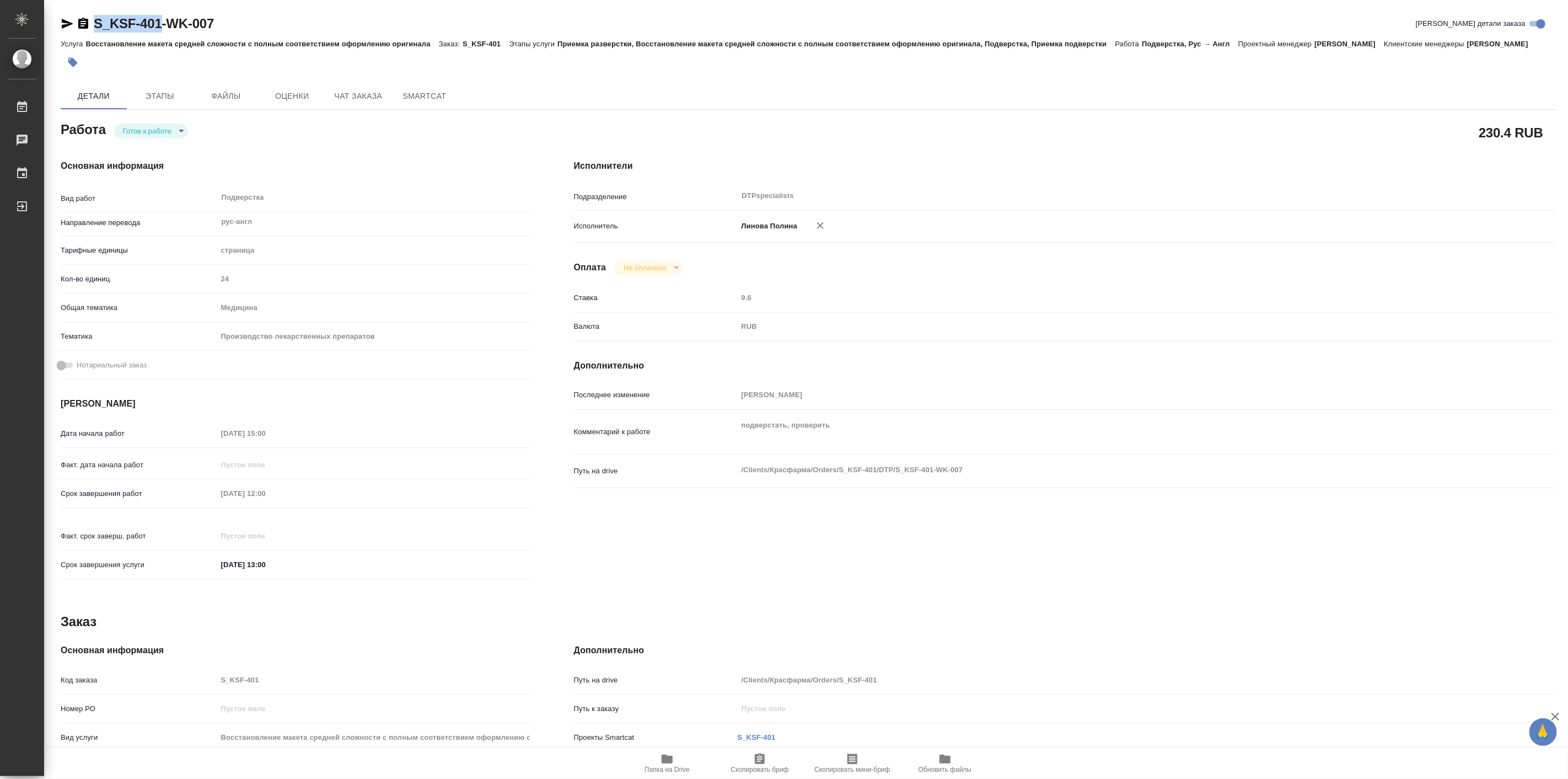
drag, startPoint x: 86, startPoint y: 13, endPoint x: 162, endPoint y: 35, distance: 79.1
click at [162, 35] on div "S_KSF-401-WK-007 Кратко детали заказа Услуга Восстановление макета средней слож…" at bounding box center [808, 470] width 1508 height 939
type textarea "x"
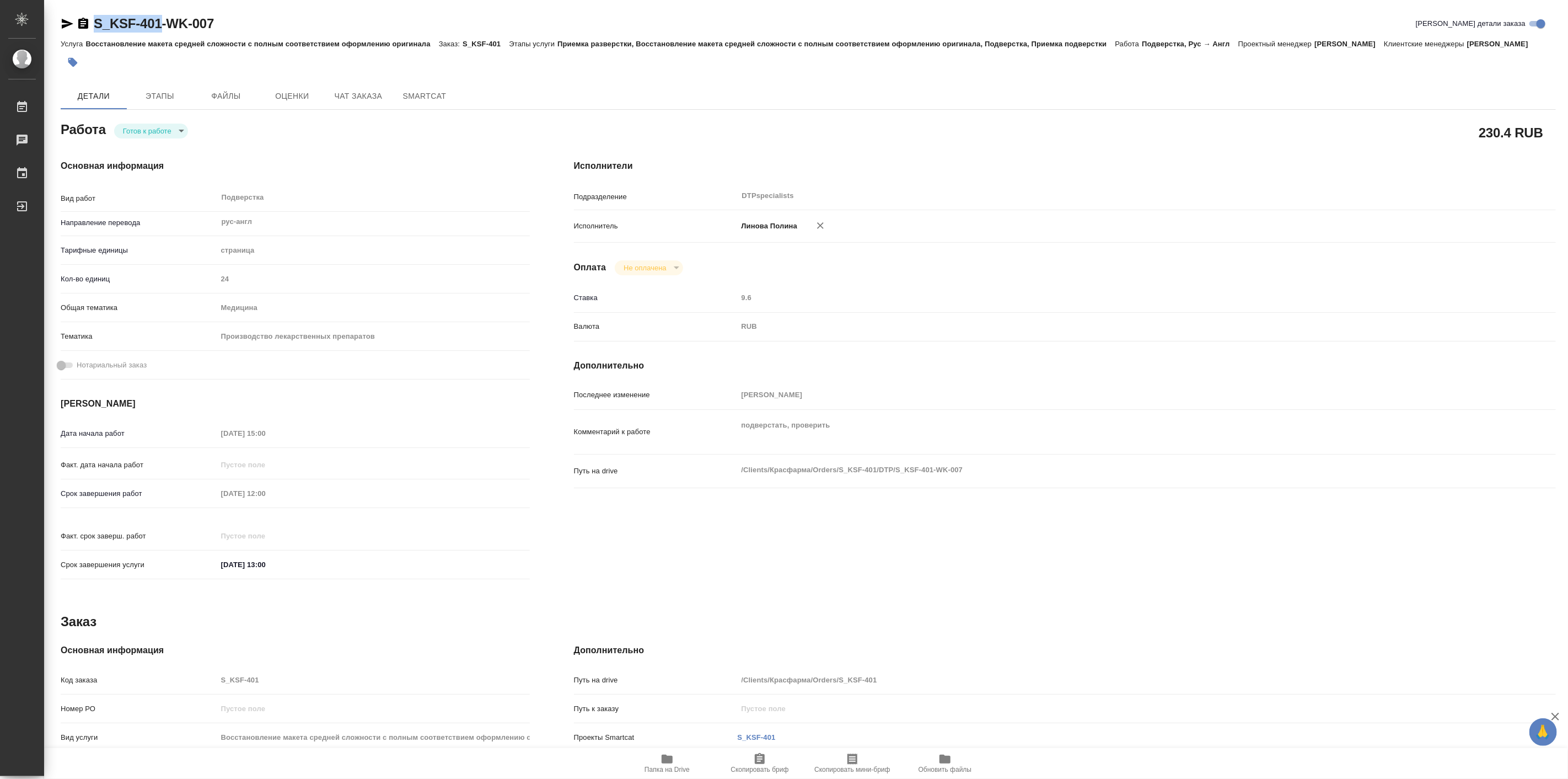
type textarea "x"
copy link "S_KSF-401"
click at [181, 141] on body "🙏 .cls-1 fill:#fff; AWATERA [PERSON_NAME] Работы 0 Чаты График Выйти S_KSF-401-…" at bounding box center [784, 390] width 1568 height 779
click at [170, 144] on li "В работе" at bounding box center [153, 143] width 77 height 19
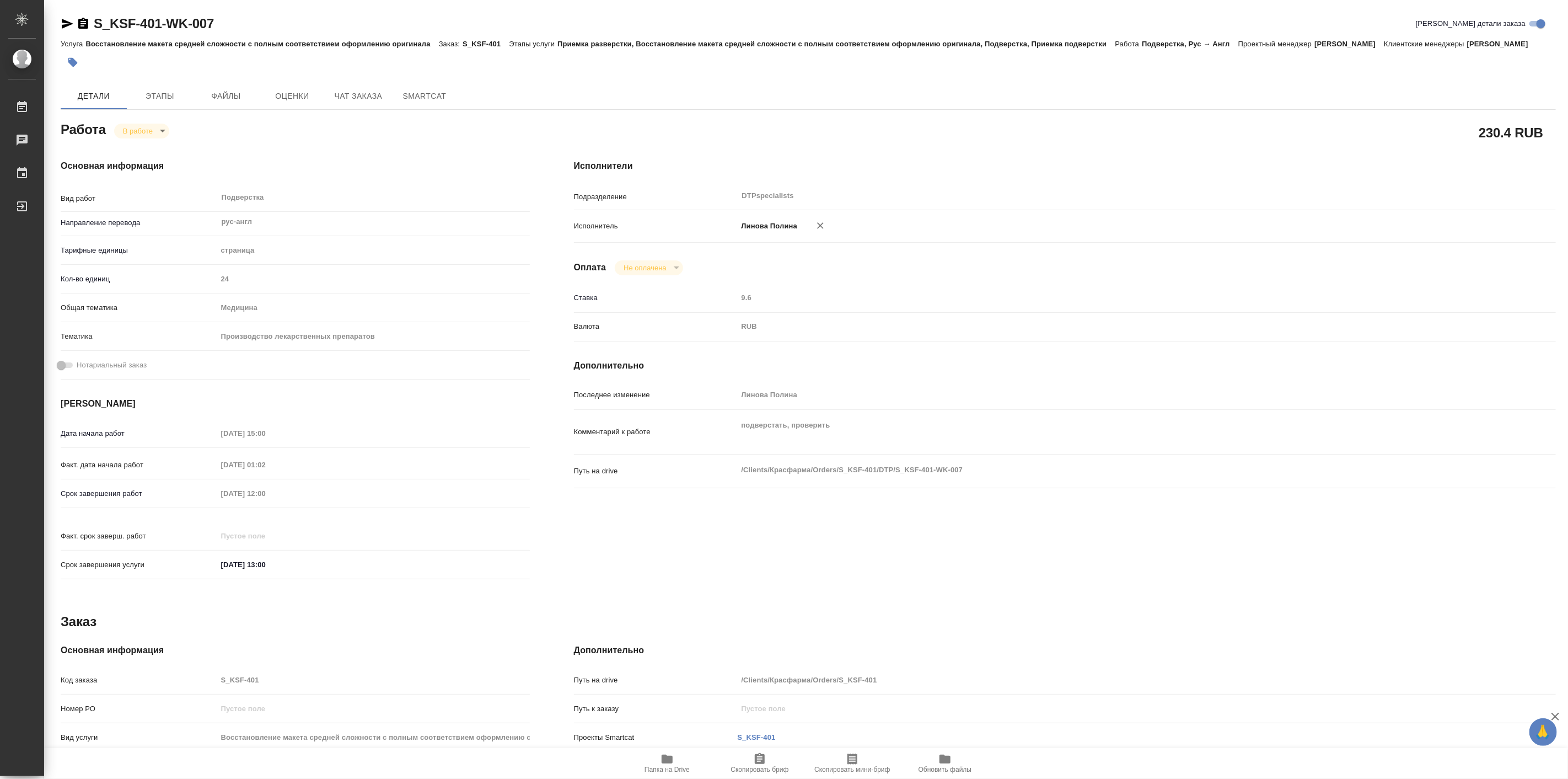
type textarea "x"
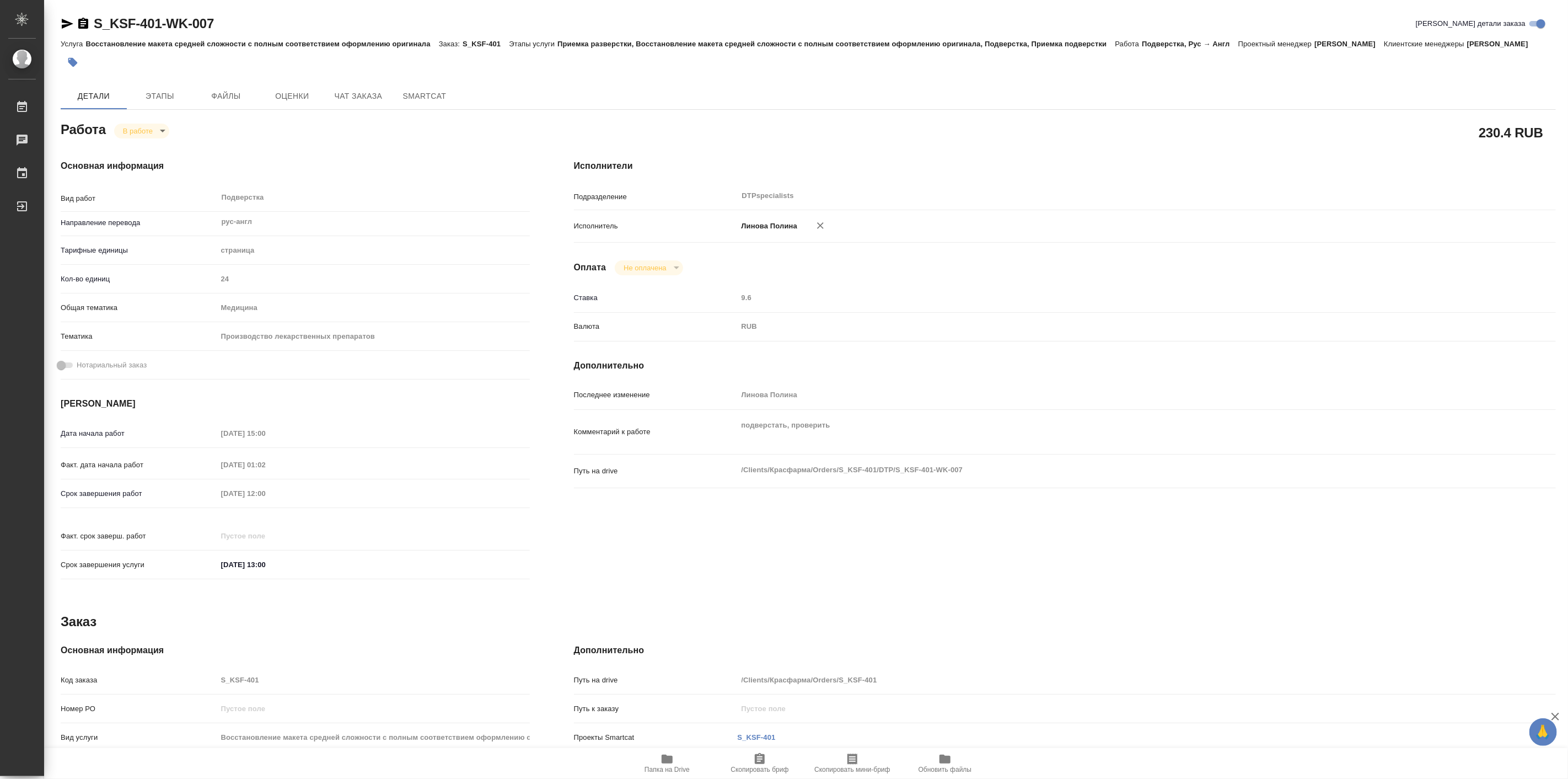
type textarea "x"
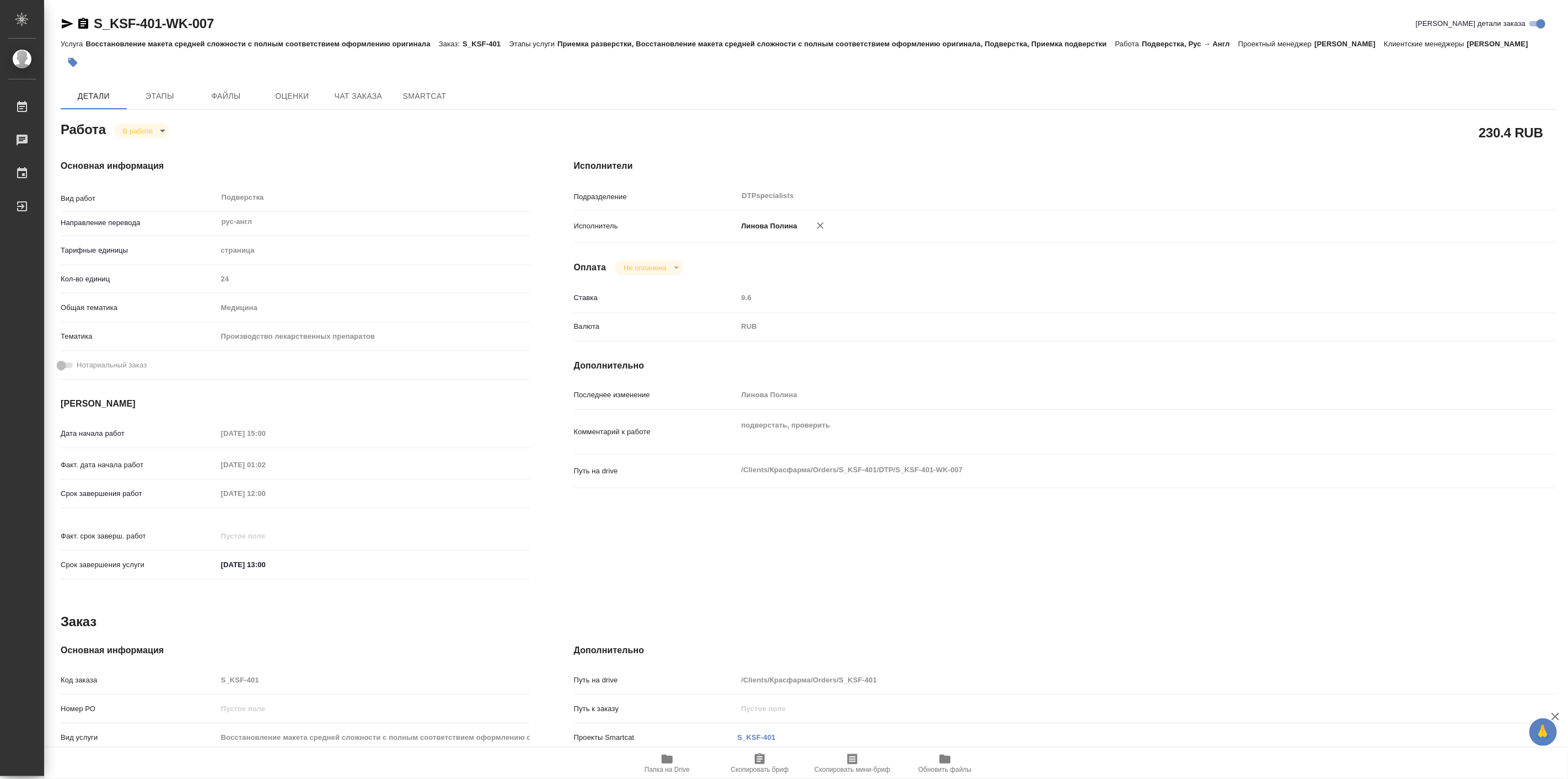
type textarea "x"
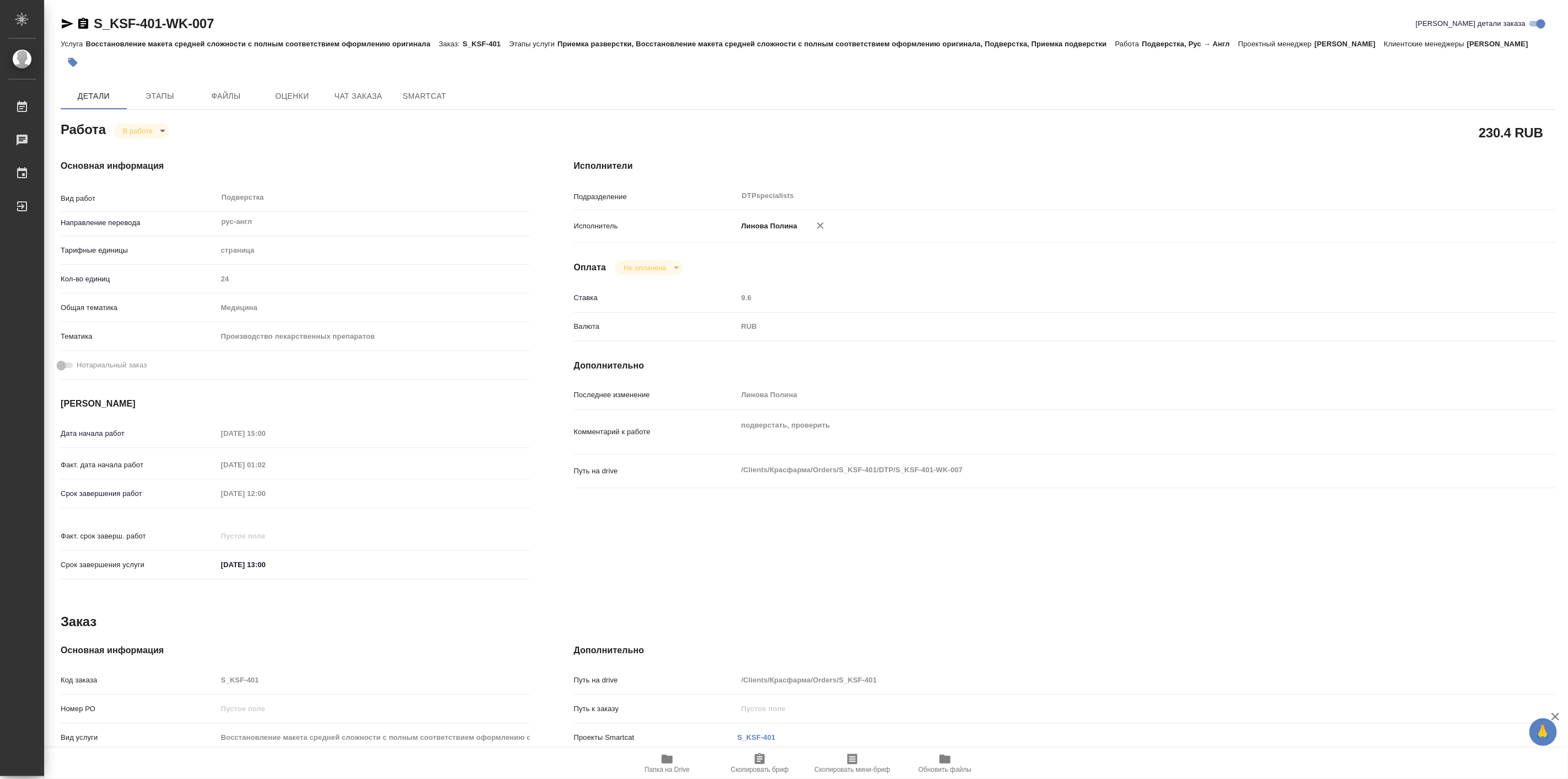
type textarea "x"
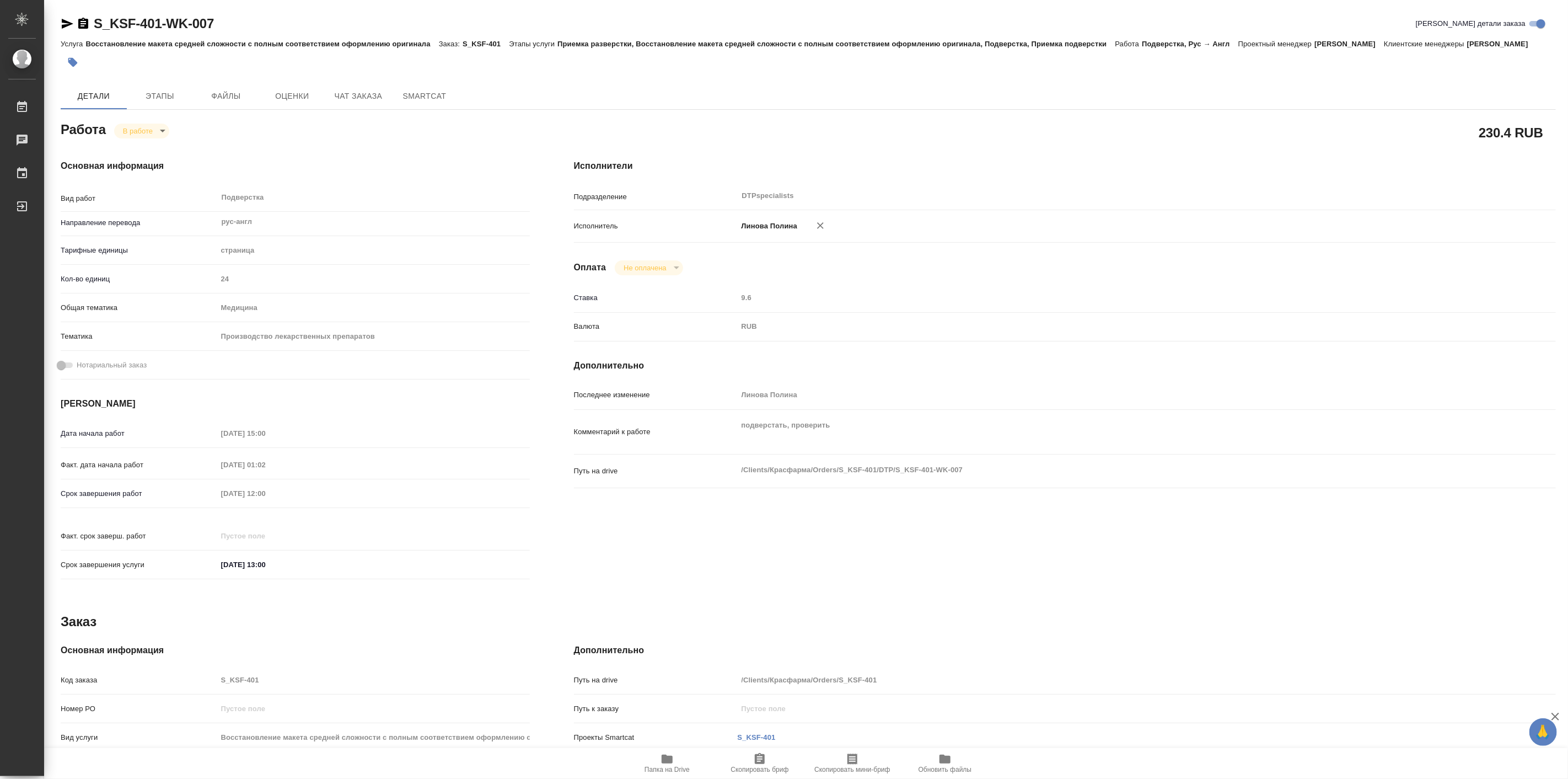
click at [656, 757] on span "Папка на Drive" at bounding box center [667, 762] width 79 height 21
click at [335, 103] on span "Чат заказа" at bounding box center [359, 96] width 53 height 14
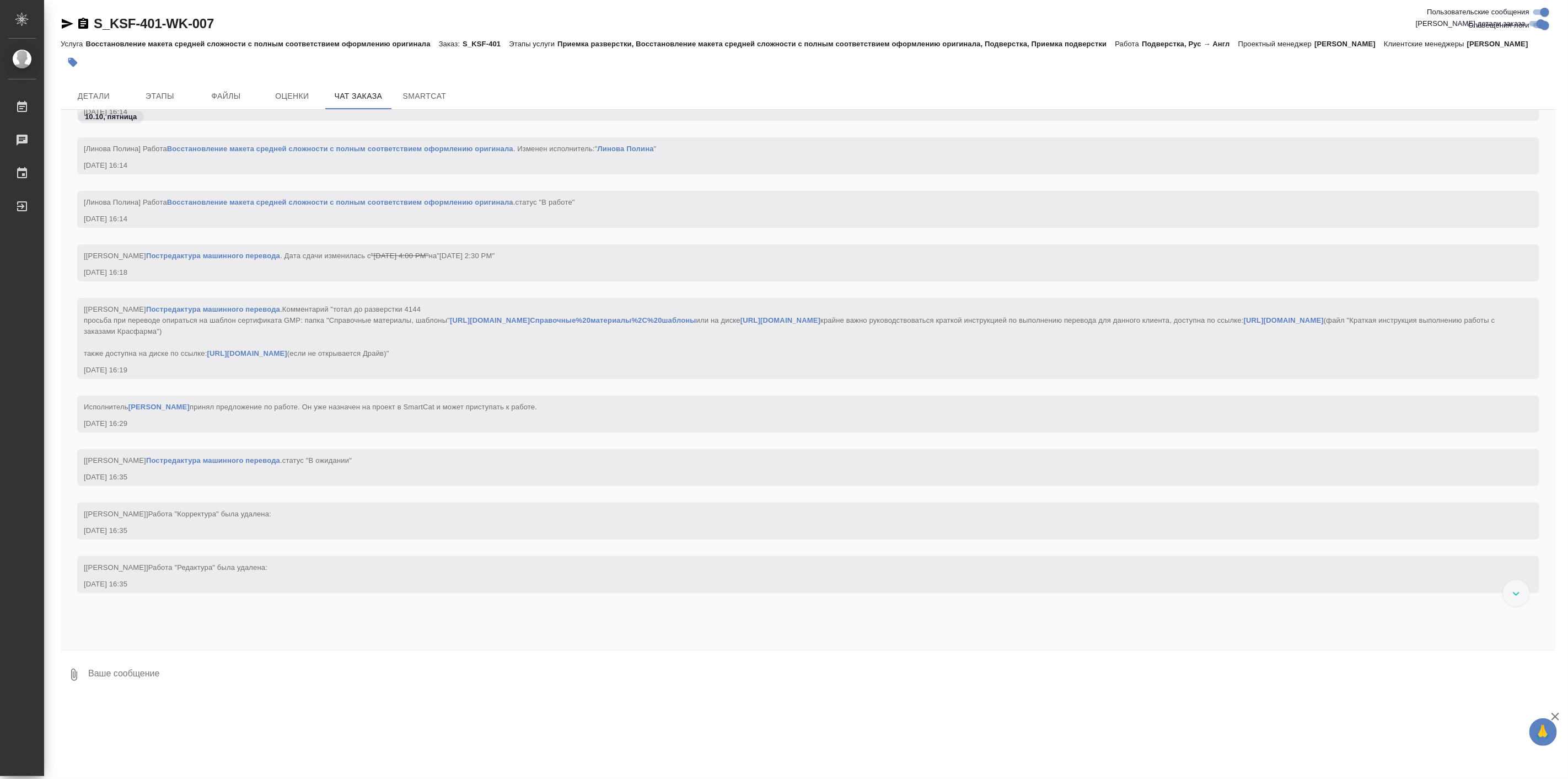
scroll to position [12254, 0]
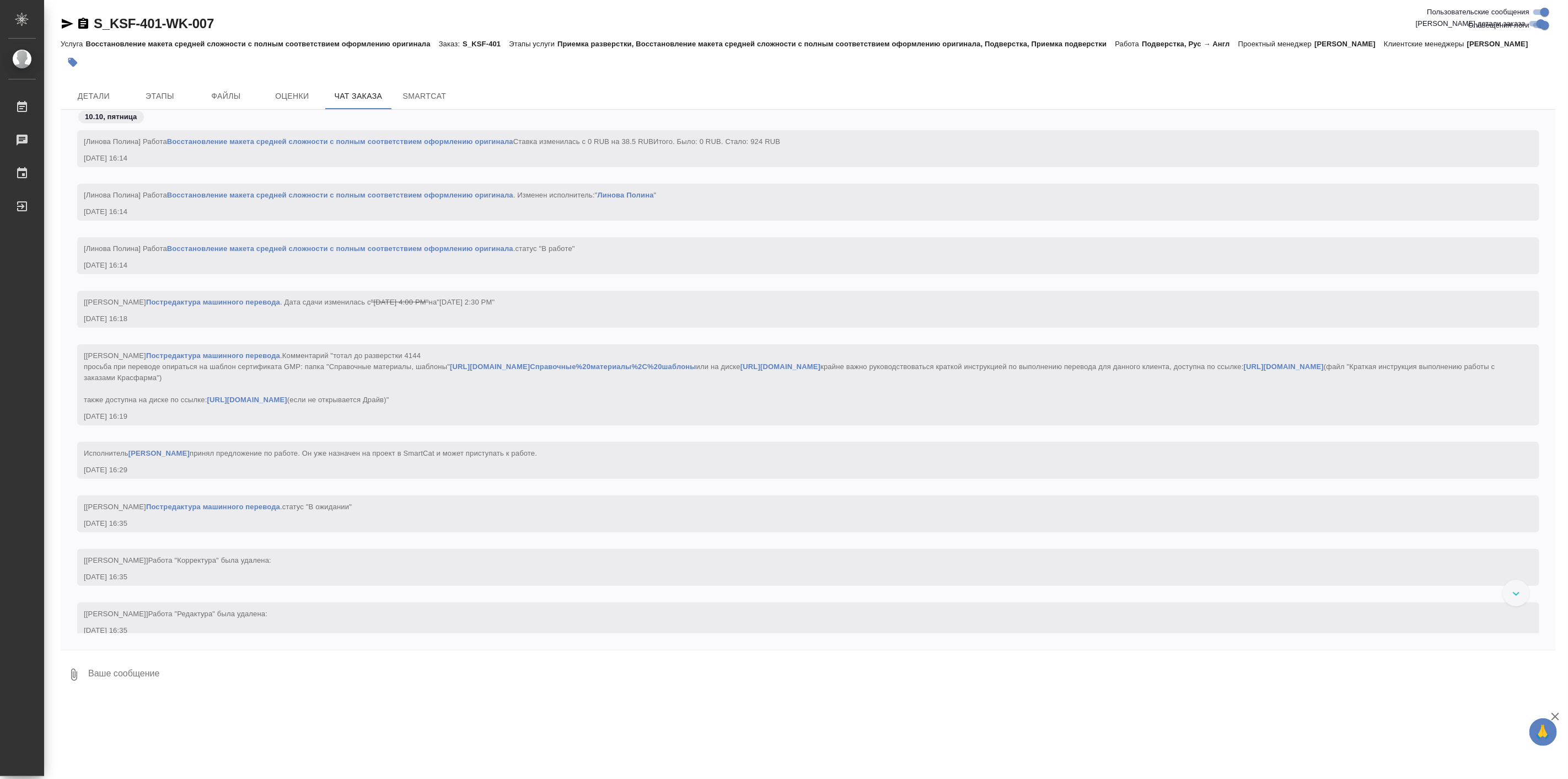
click at [1244, 371] on link "[URL][DOMAIN_NAME]" at bounding box center [1283, 367] width 80 height 8
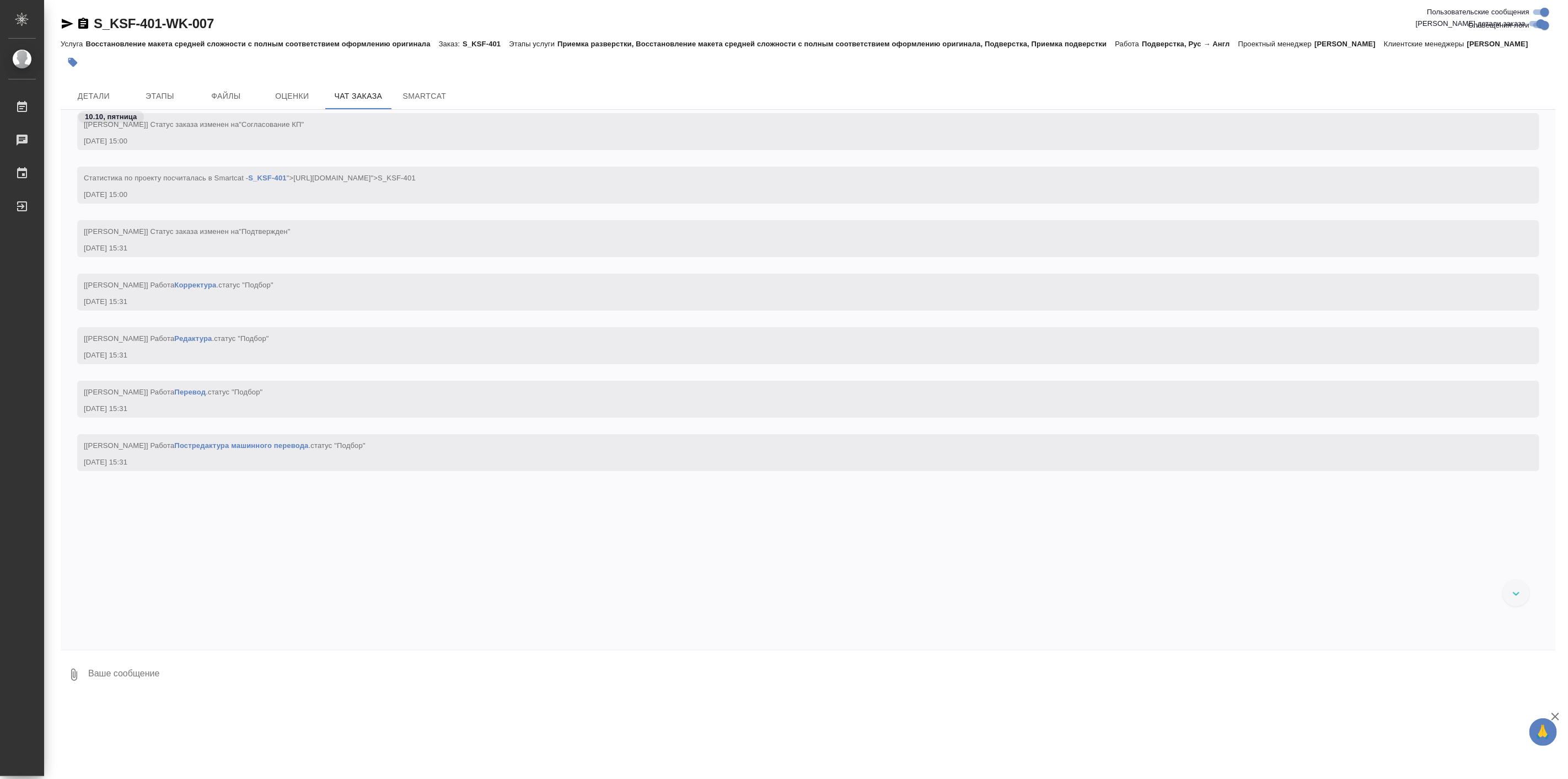
scroll to position [1062, 0]
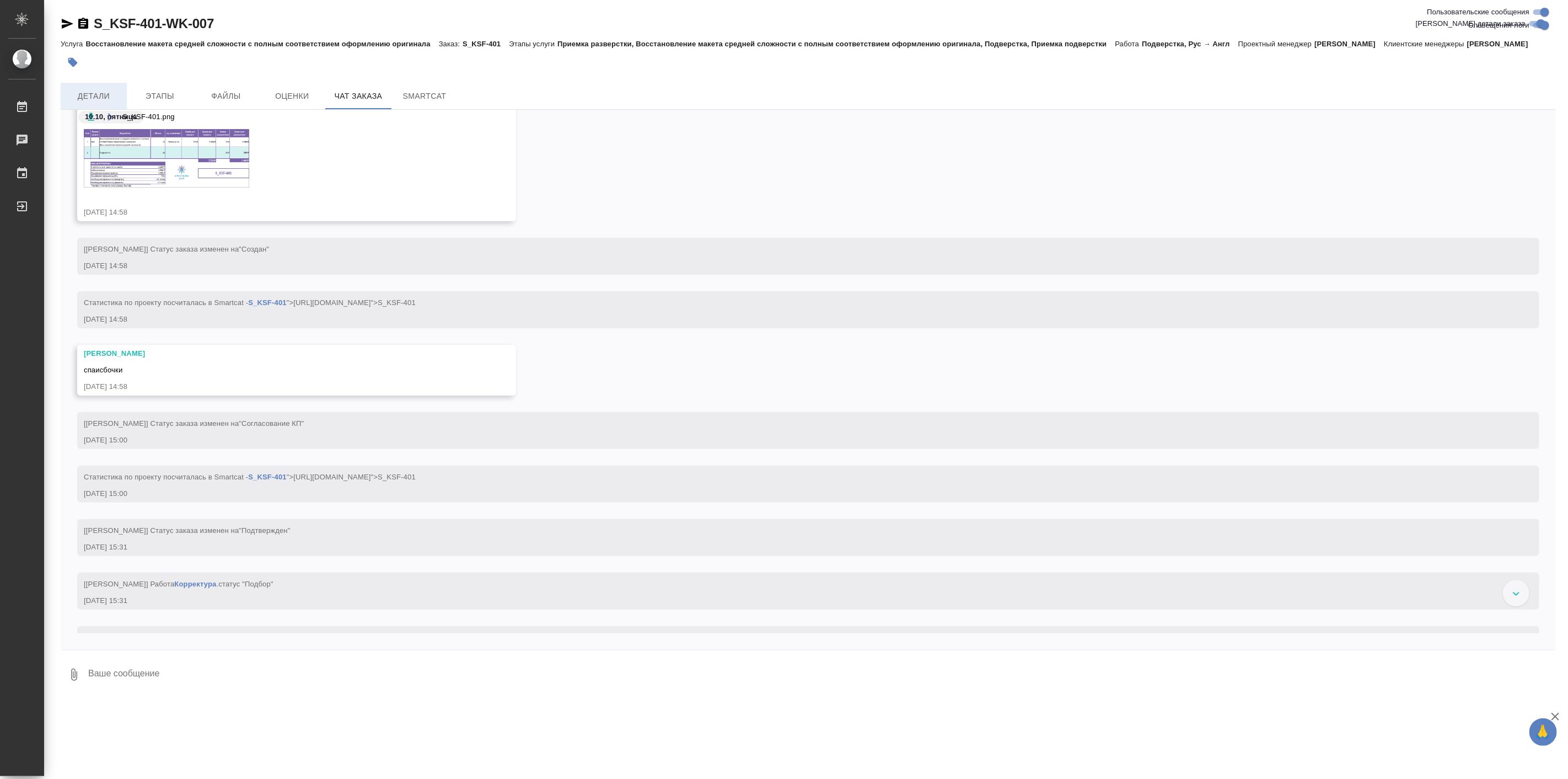
click at [102, 103] on span "Детали" at bounding box center [94, 96] width 53 height 14
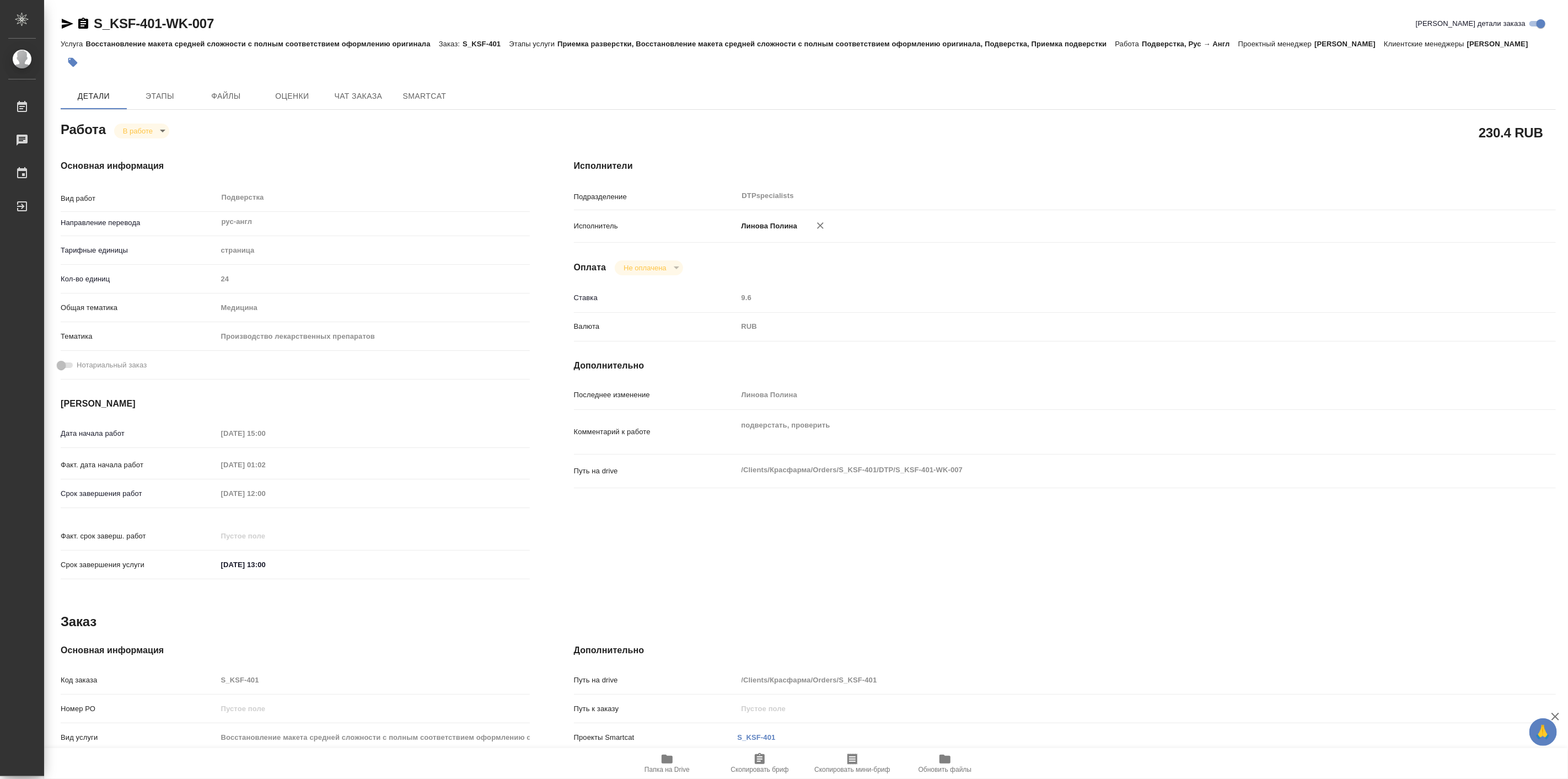
type textarea "x"
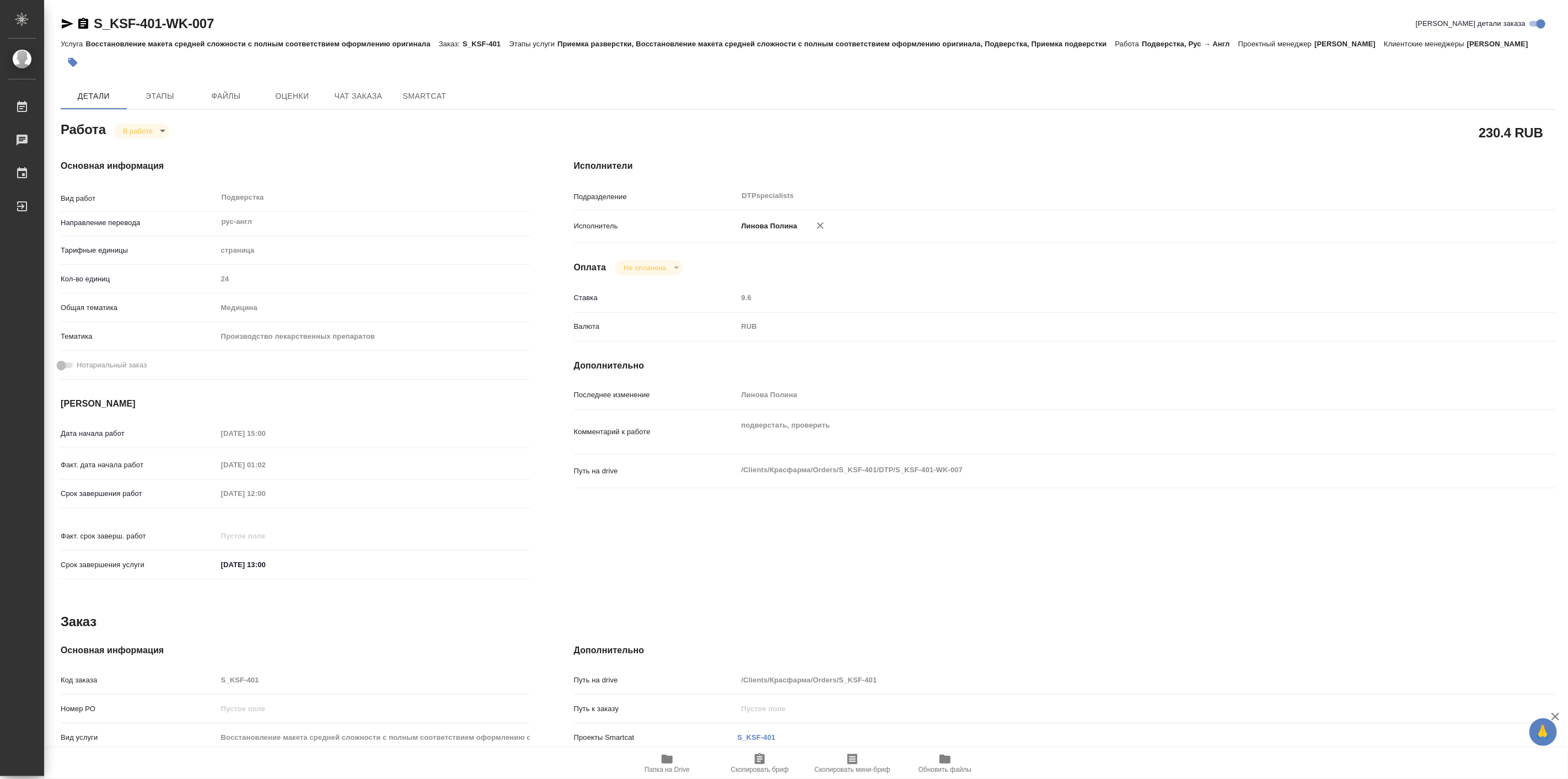
type textarea "x"
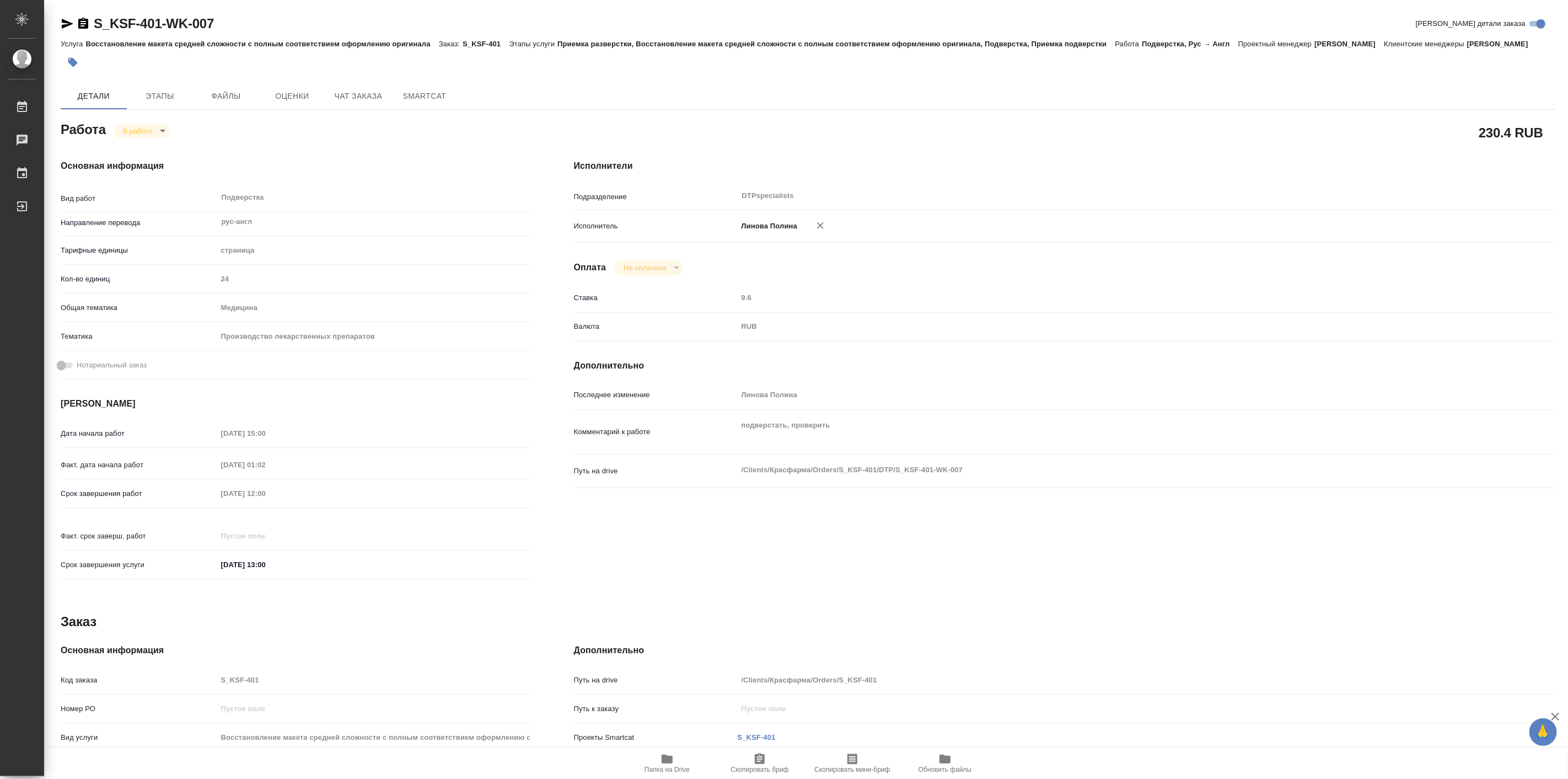
type textarea "x"
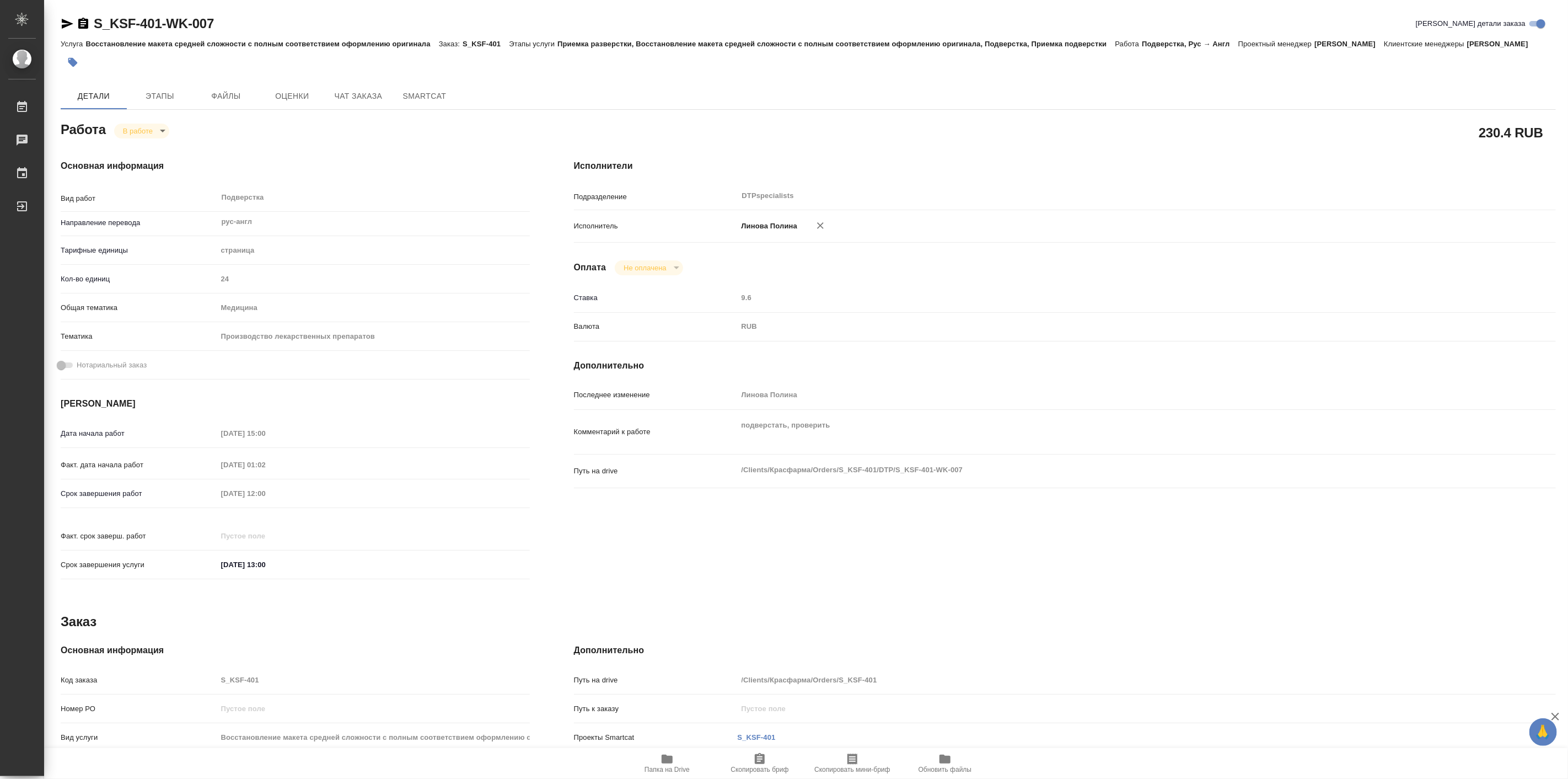
type textarea "x"
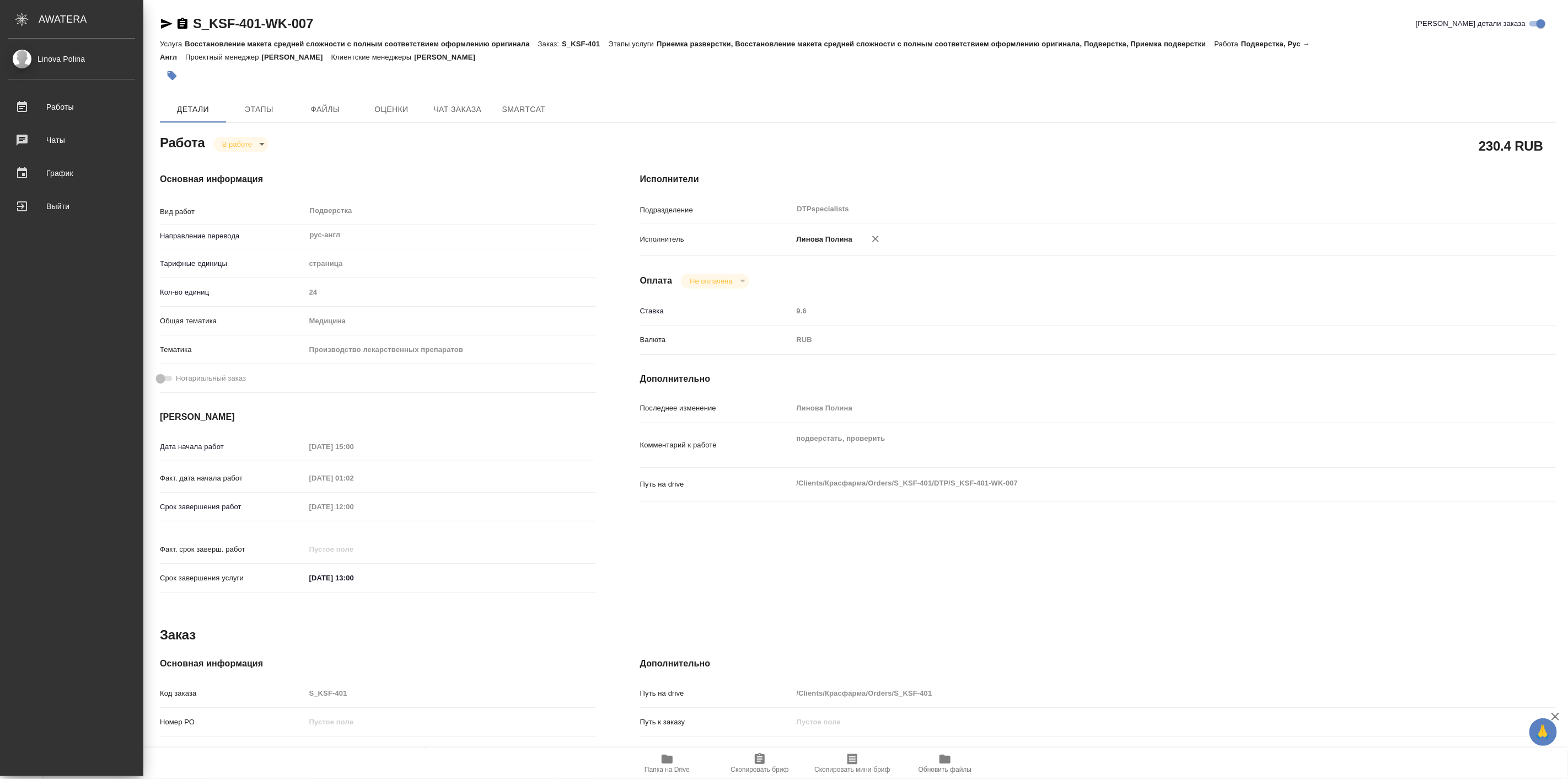
type textarea "x"
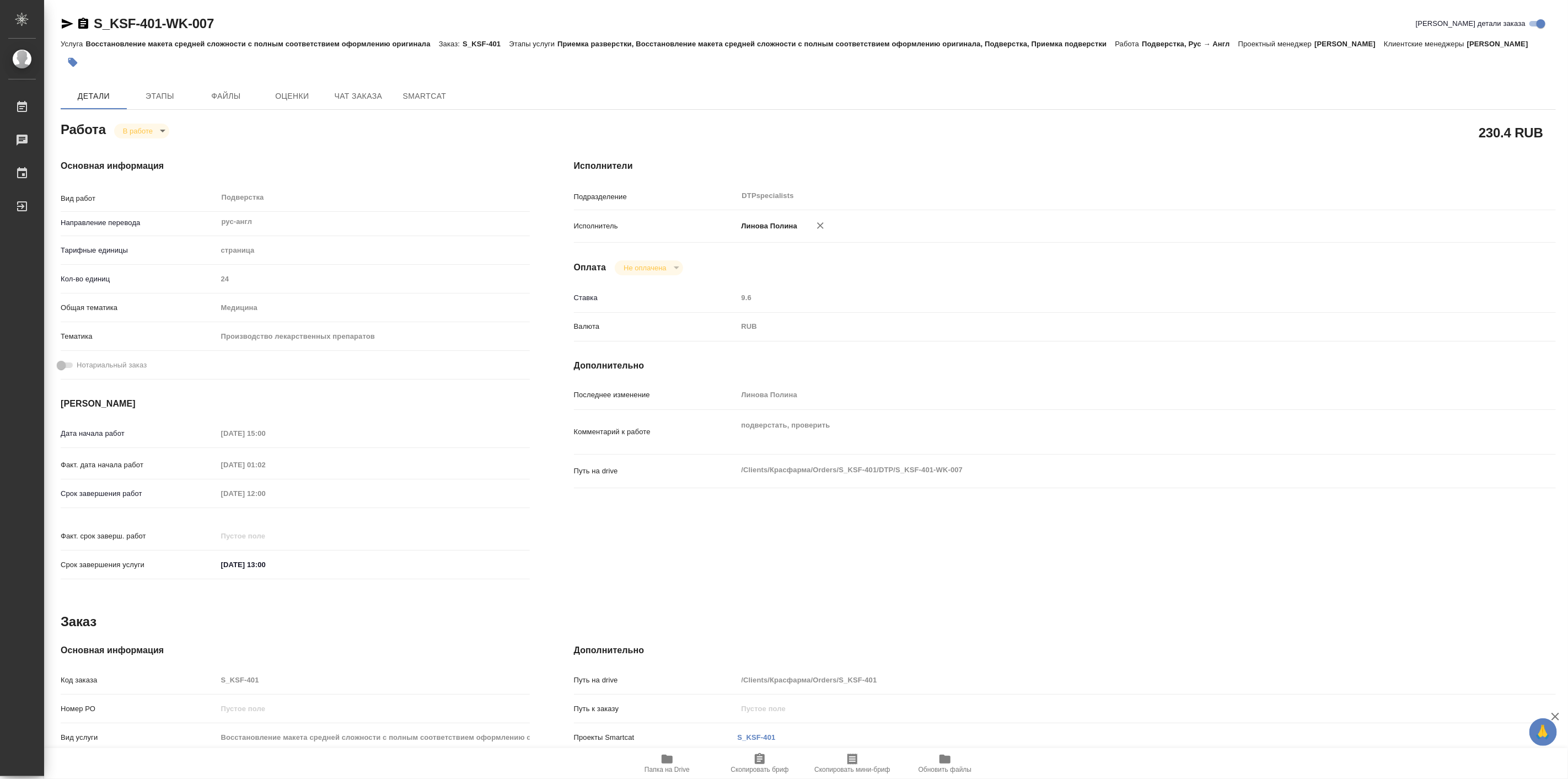
type textarea "x"
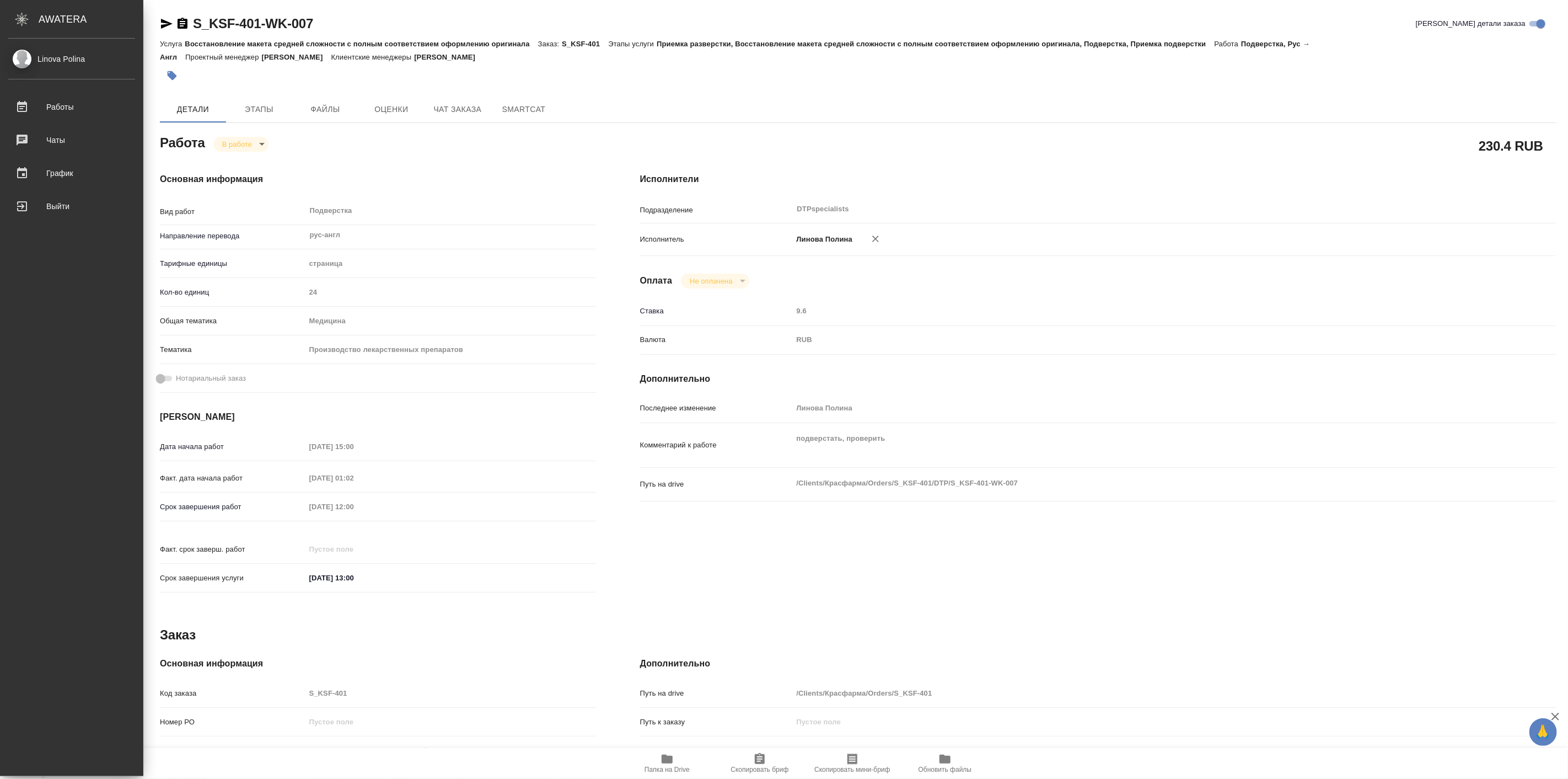
type textarea "x"
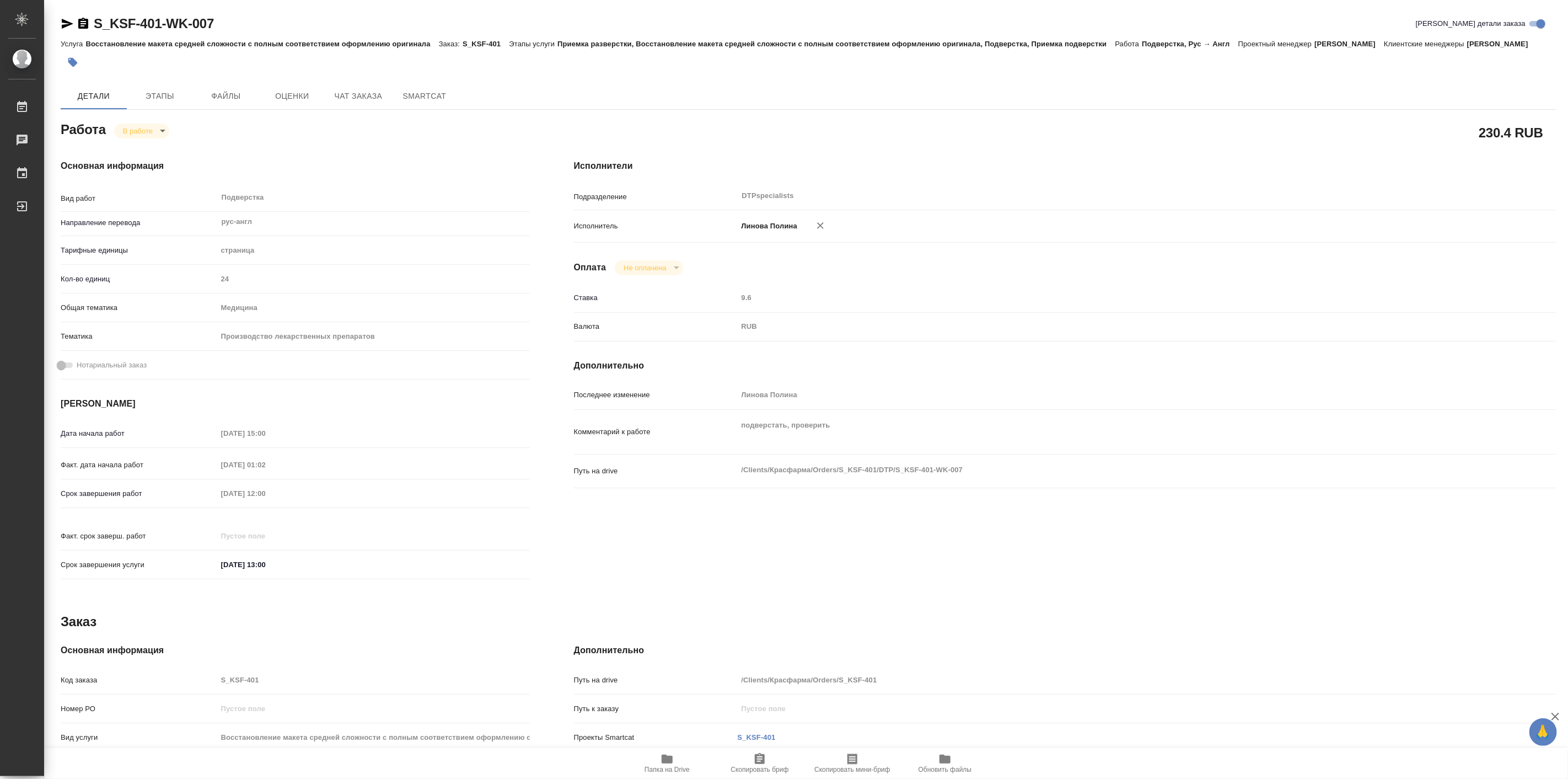
type textarea "x"
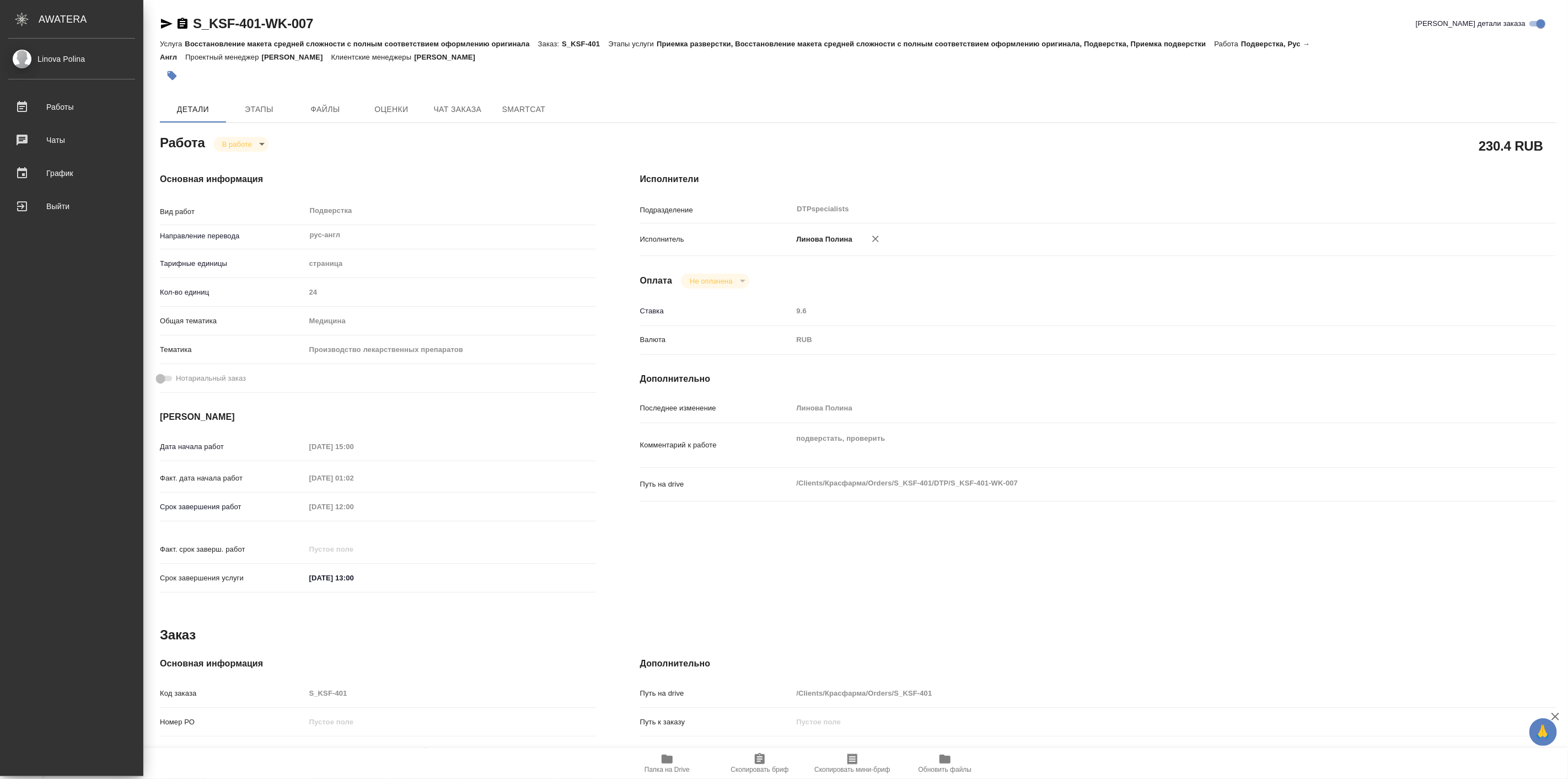
type textarea "x"
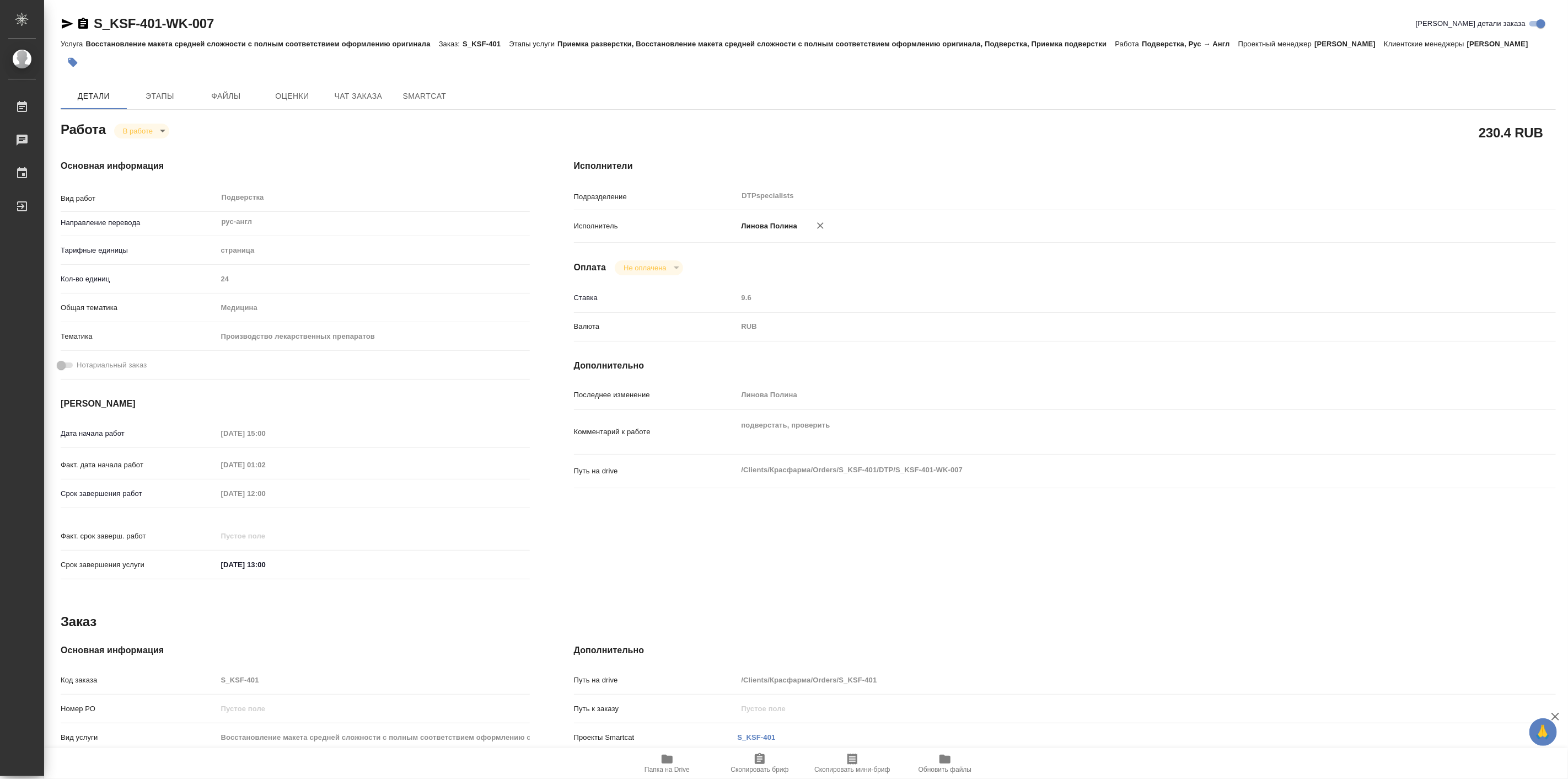
type textarea "x"
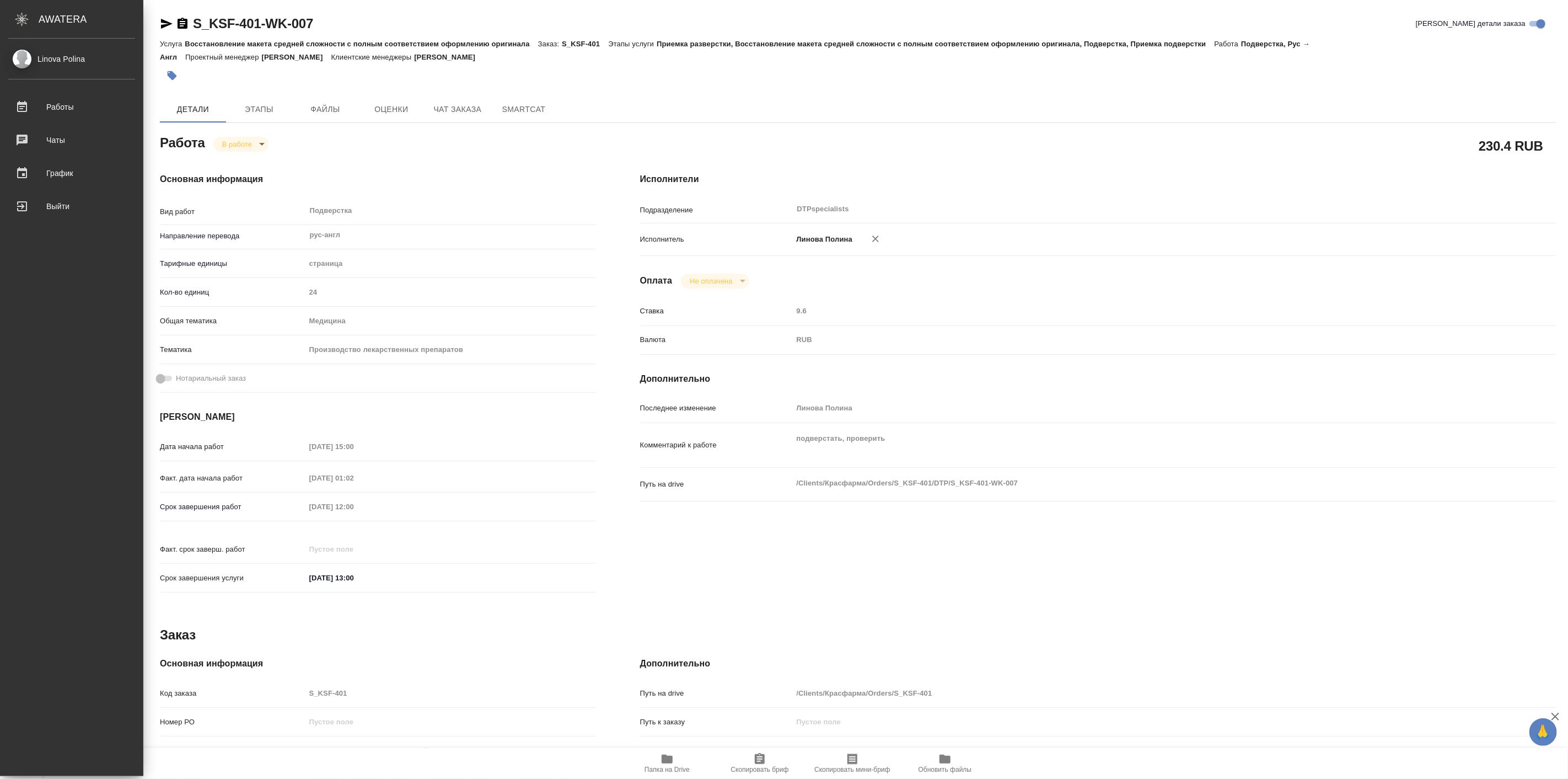
type textarea "x"
